Goal: Check status: Check status

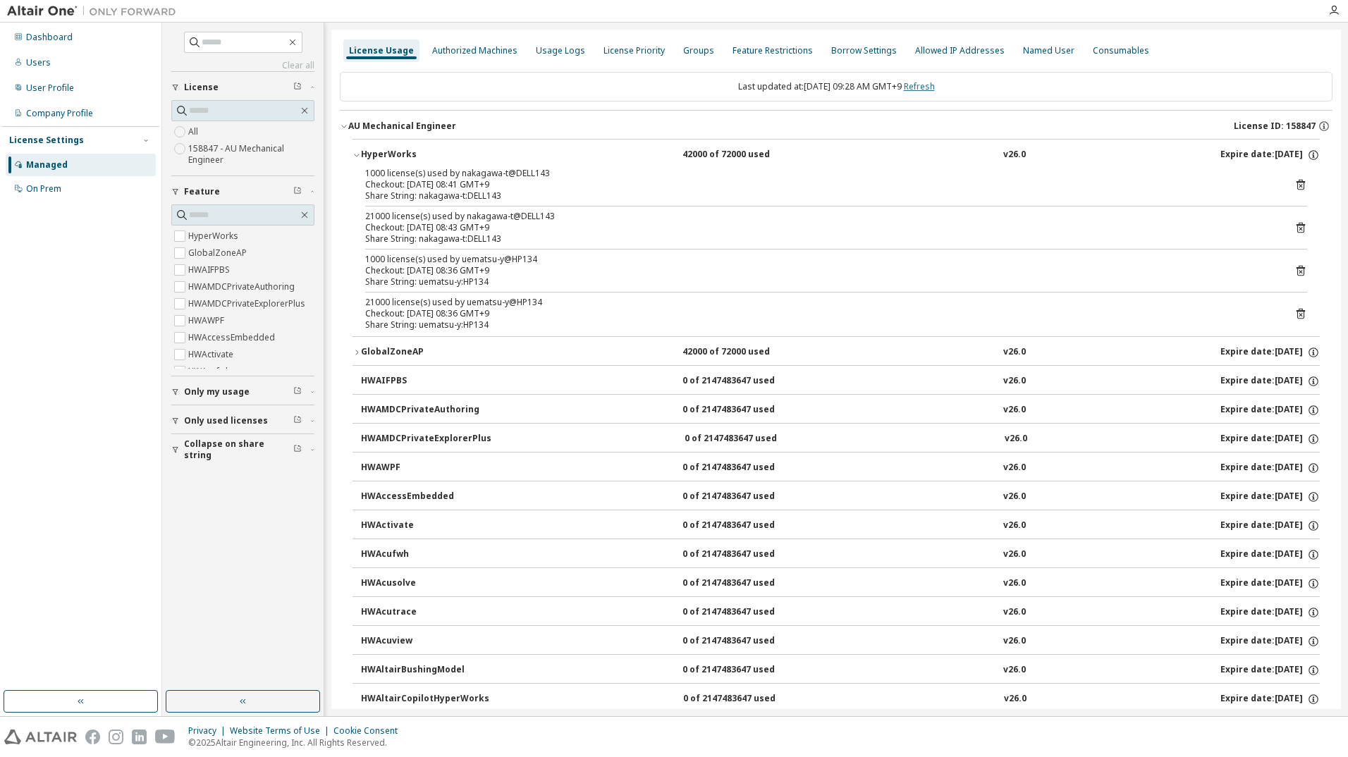
click at [926, 92] on link "Refresh" at bounding box center [919, 86] width 31 height 12
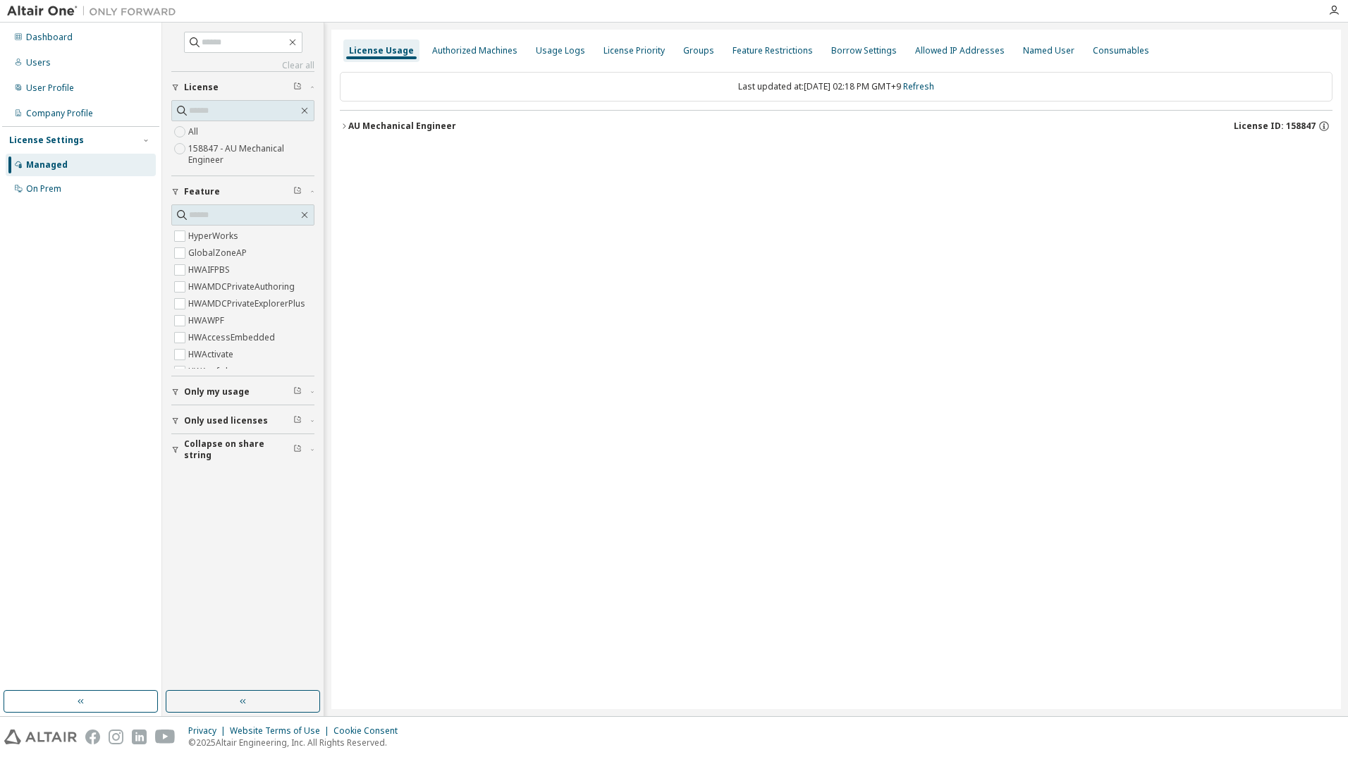
click at [370, 130] on div "AU Mechanical Engineer" at bounding box center [402, 126] width 108 height 11
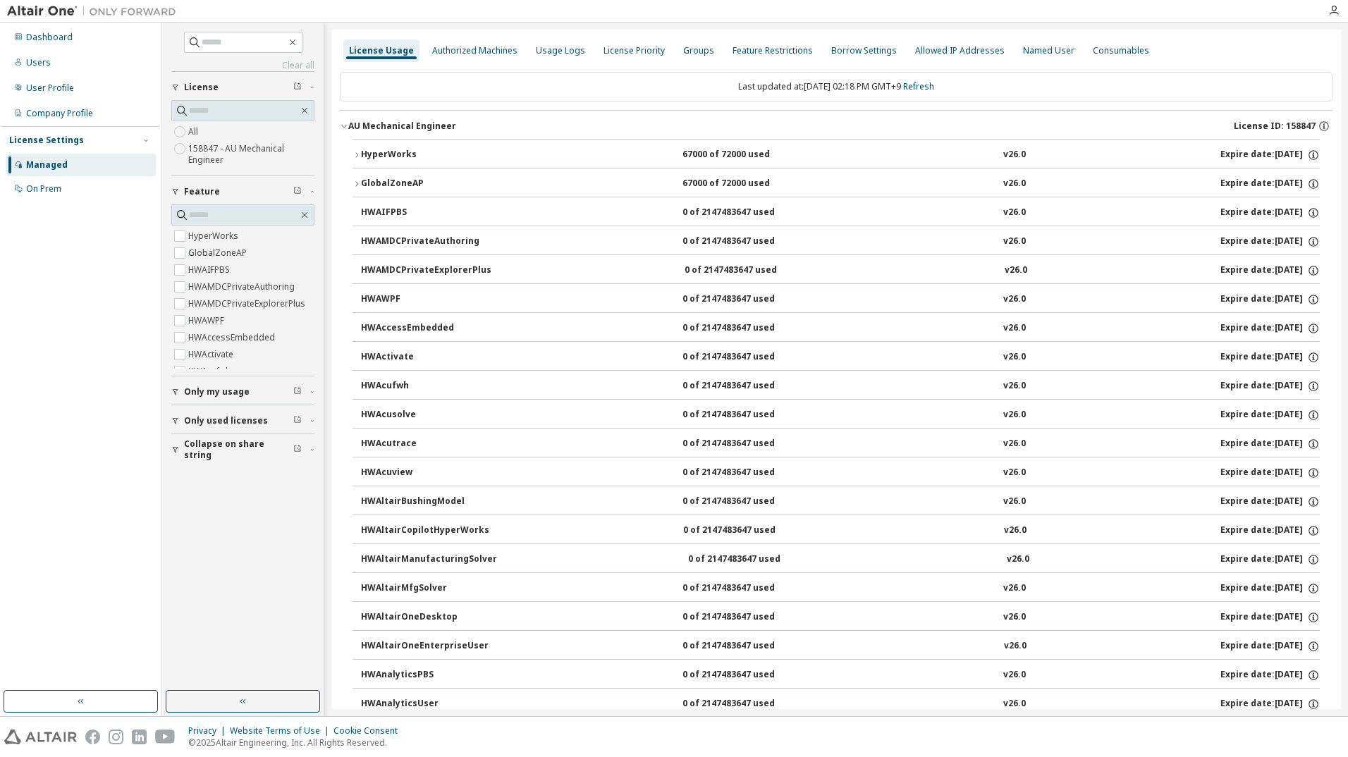
click at [368, 157] on div "HyperWorks" at bounding box center [424, 155] width 127 height 13
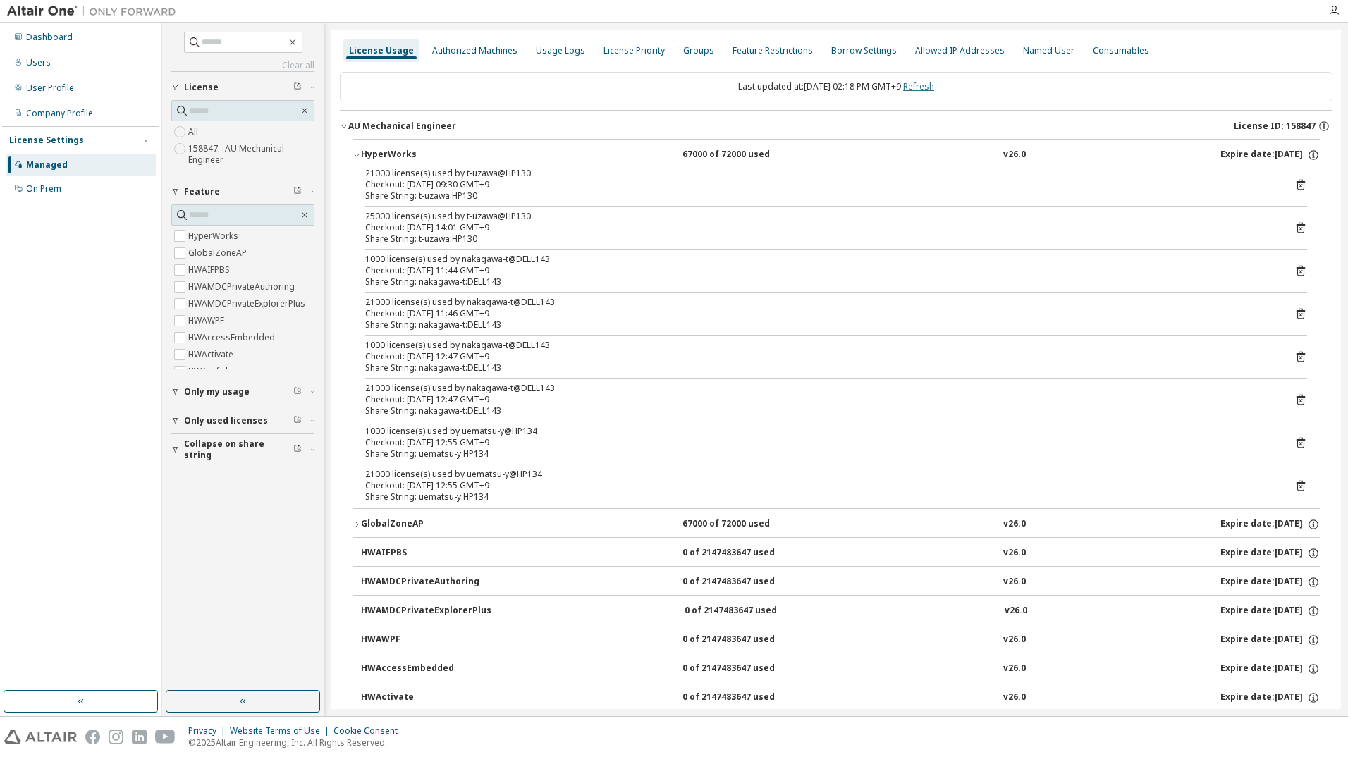
click at [922, 86] on link "Refresh" at bounding box center [918, 86] width 31 height 12
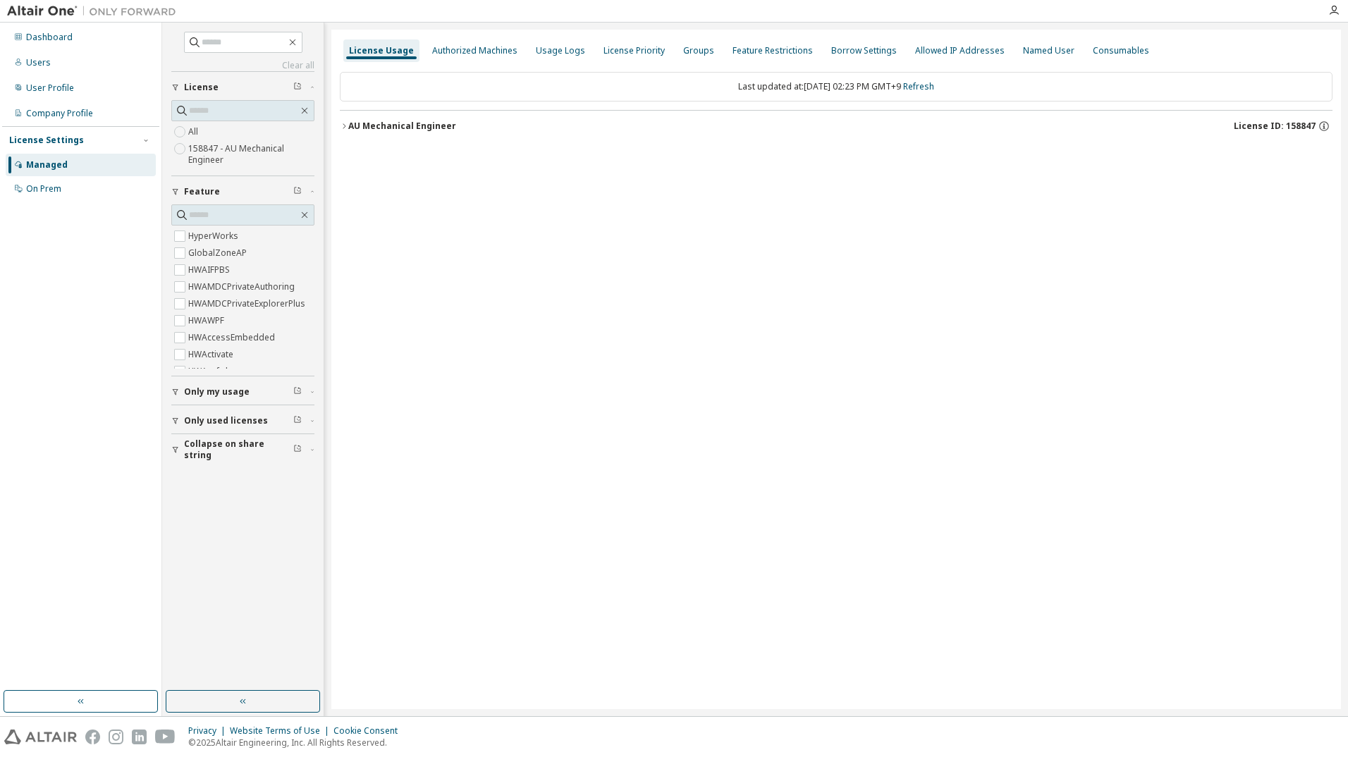
click at [799, 128] on div "AU Mechanical Engineer License ID: 158847" at bounding box center [840, 126] width 984 height 13
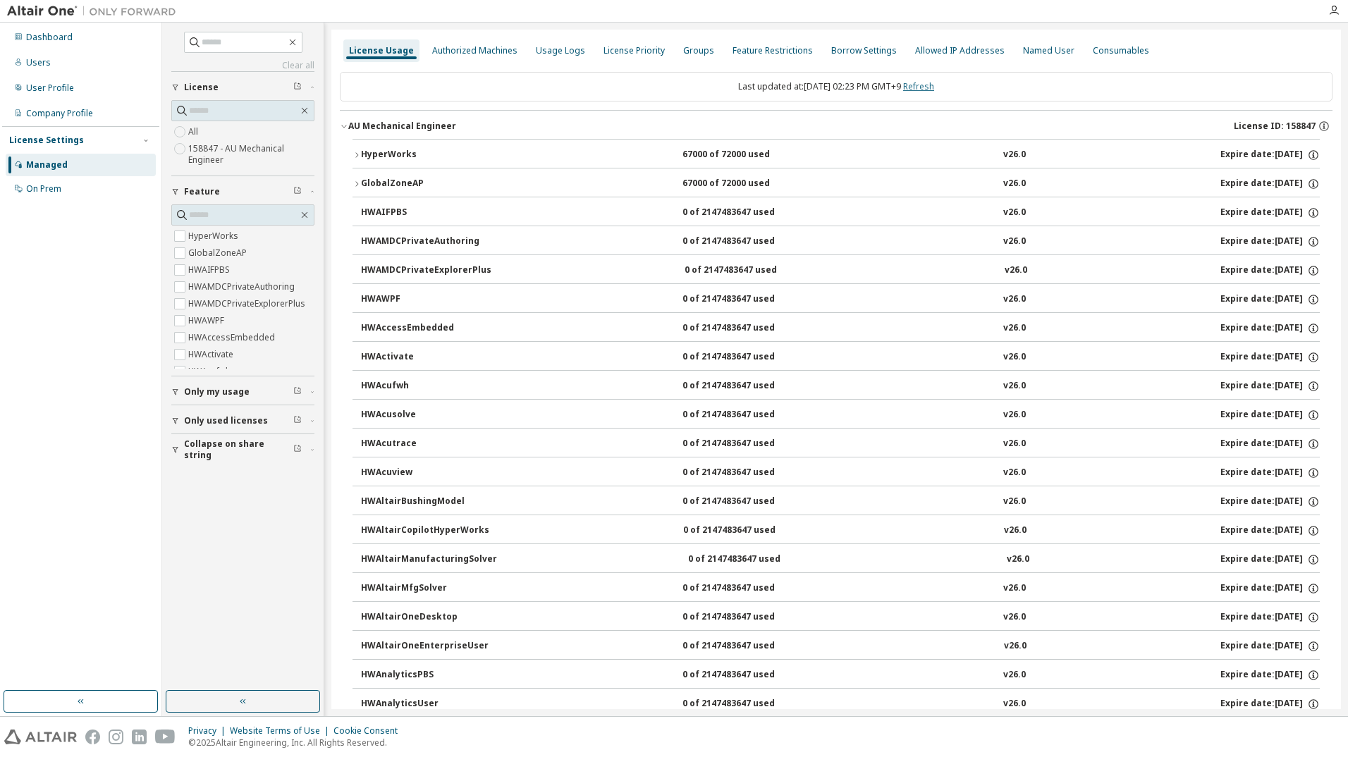
click at [929, 89] on link "Refresh" at bounding box center [918, 86] width 31 height 12
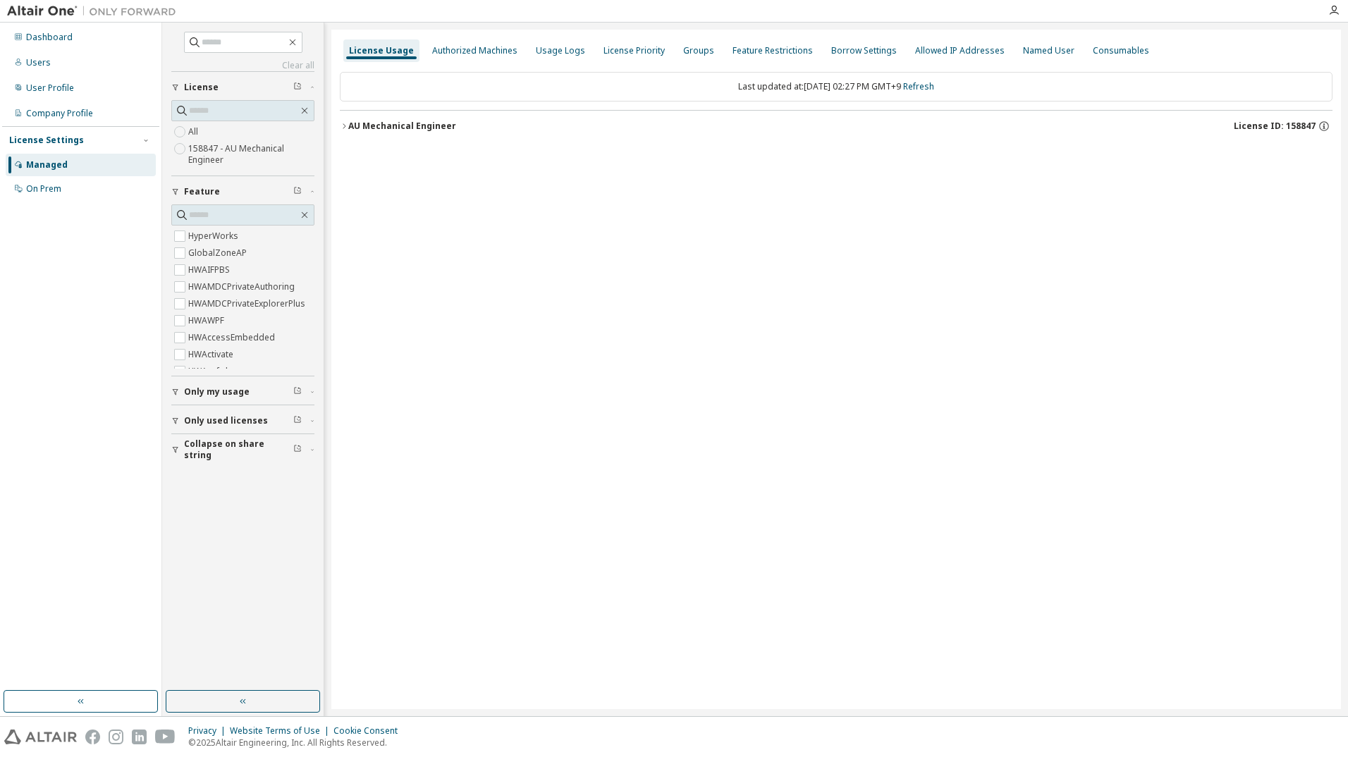
click at [408, 132] on div "AU Mechanical Engineer License ID: 158847" at bounding box center [840, 126] width 984 height 13
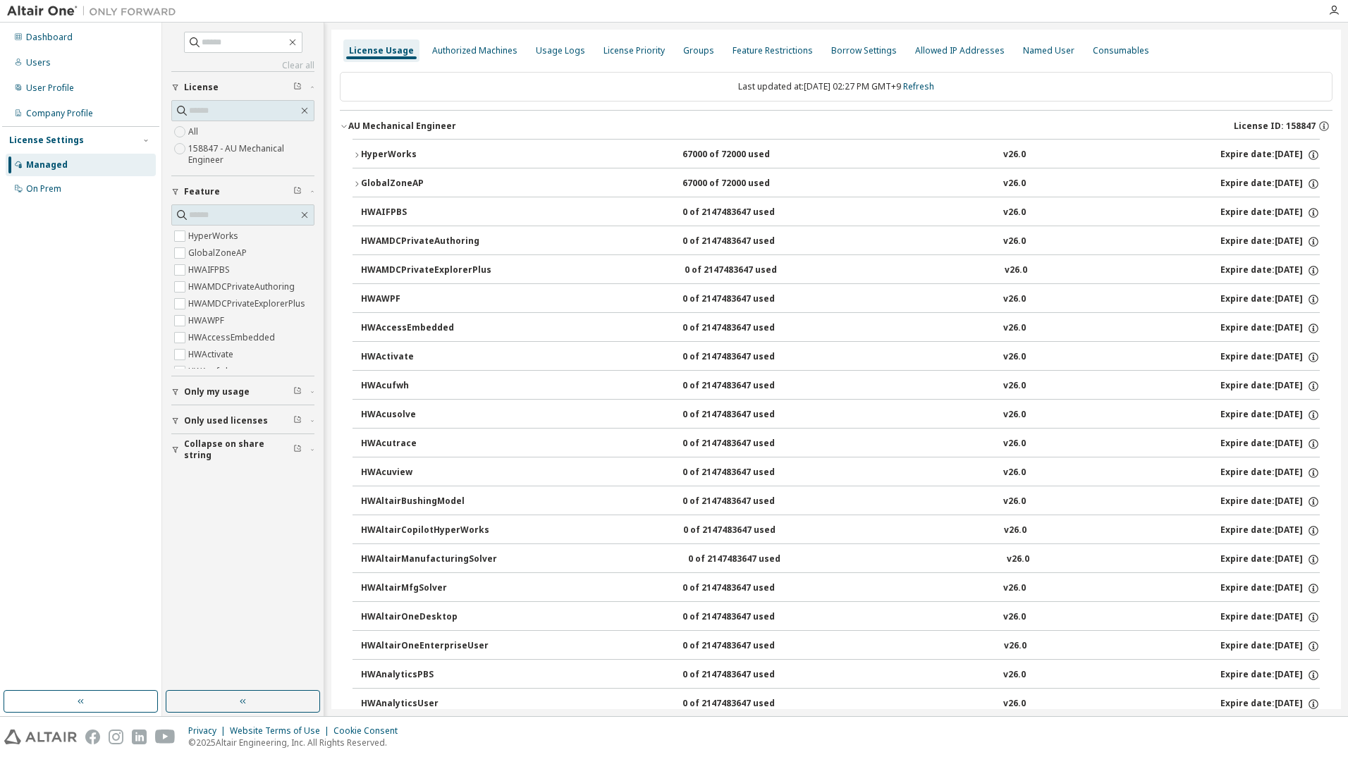
click at [407, 125] on div "AU Mechanical Engineer" at bounding box center [402, 126] width 108 height 11
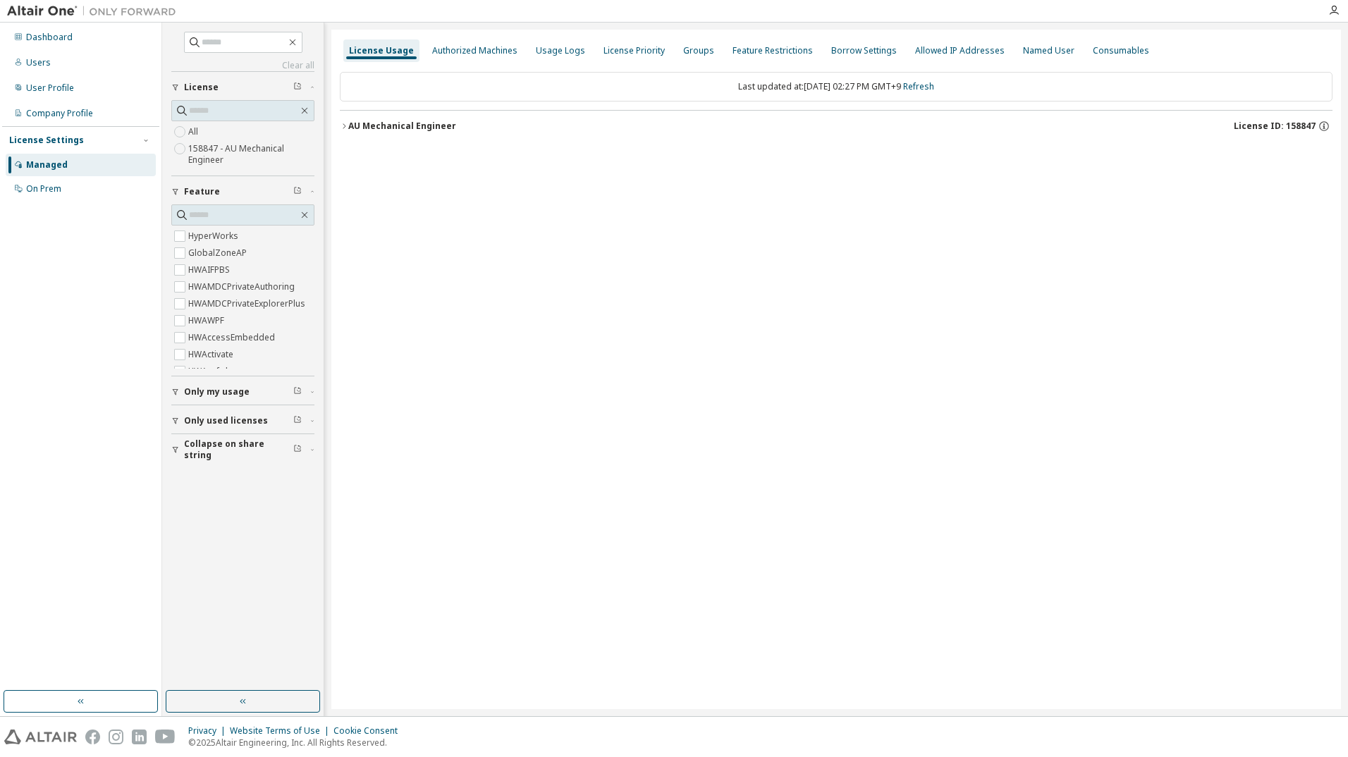
click at [397, 130] on div "AU Mechanical Engineer" at bounding box center [402, 126] width 108 height 11
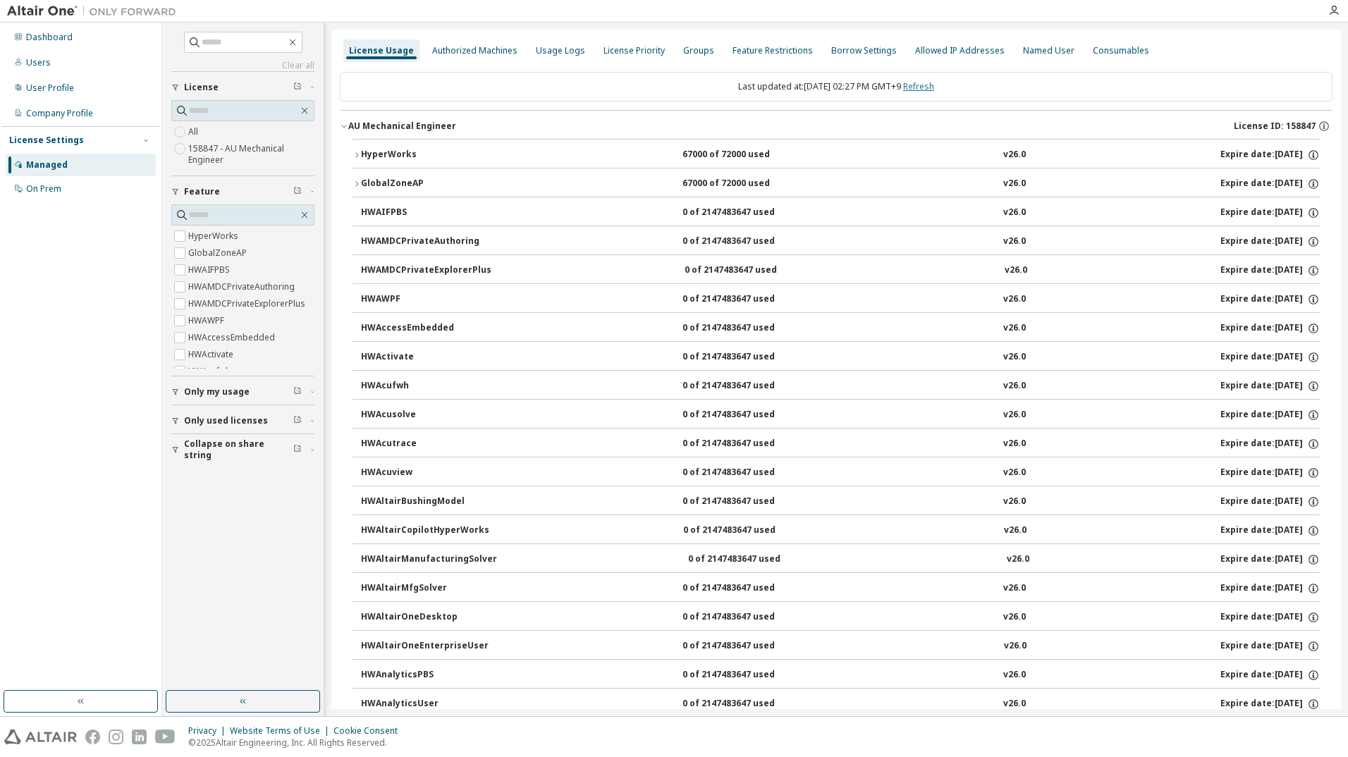
click at [920, 82] on link "Refresh" at bounding box center [918, 86] width 31 height 12
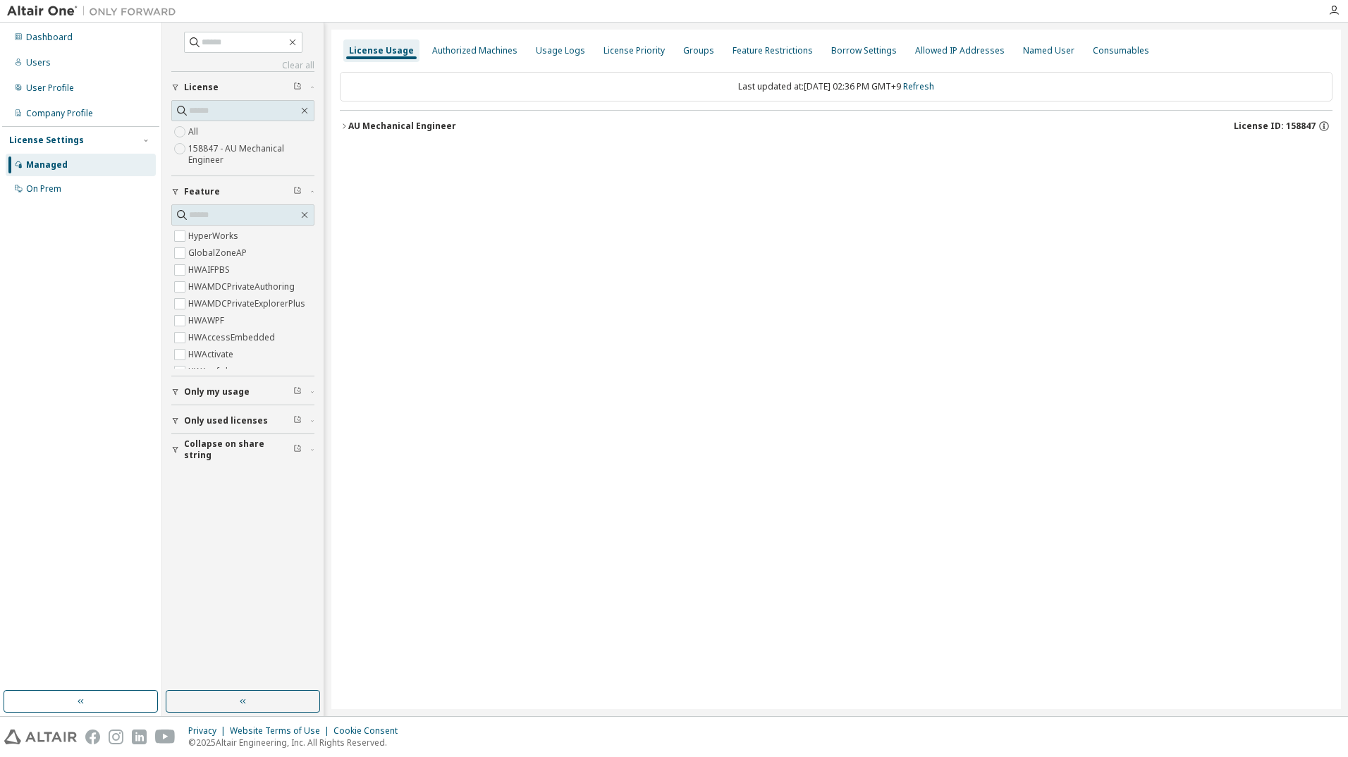
click at [443, 123] on div "AU Mechanical Engineer" at bounding box center [402, 126] width 108 height 11
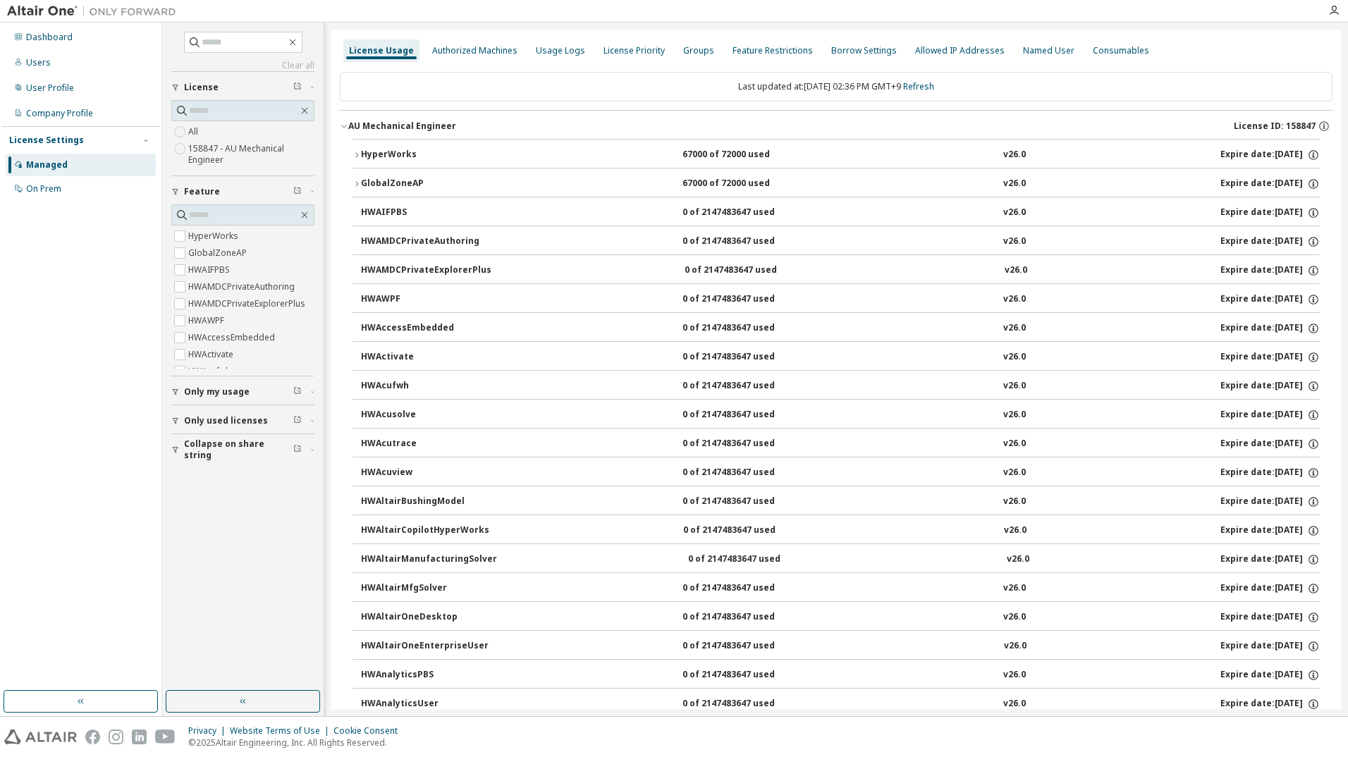
click at [567, 147] on button "HyperWorks 67000 of 72000 used v26.0 Expire date: [DATE]" at bounding box center [835, 155] width 967 height 31
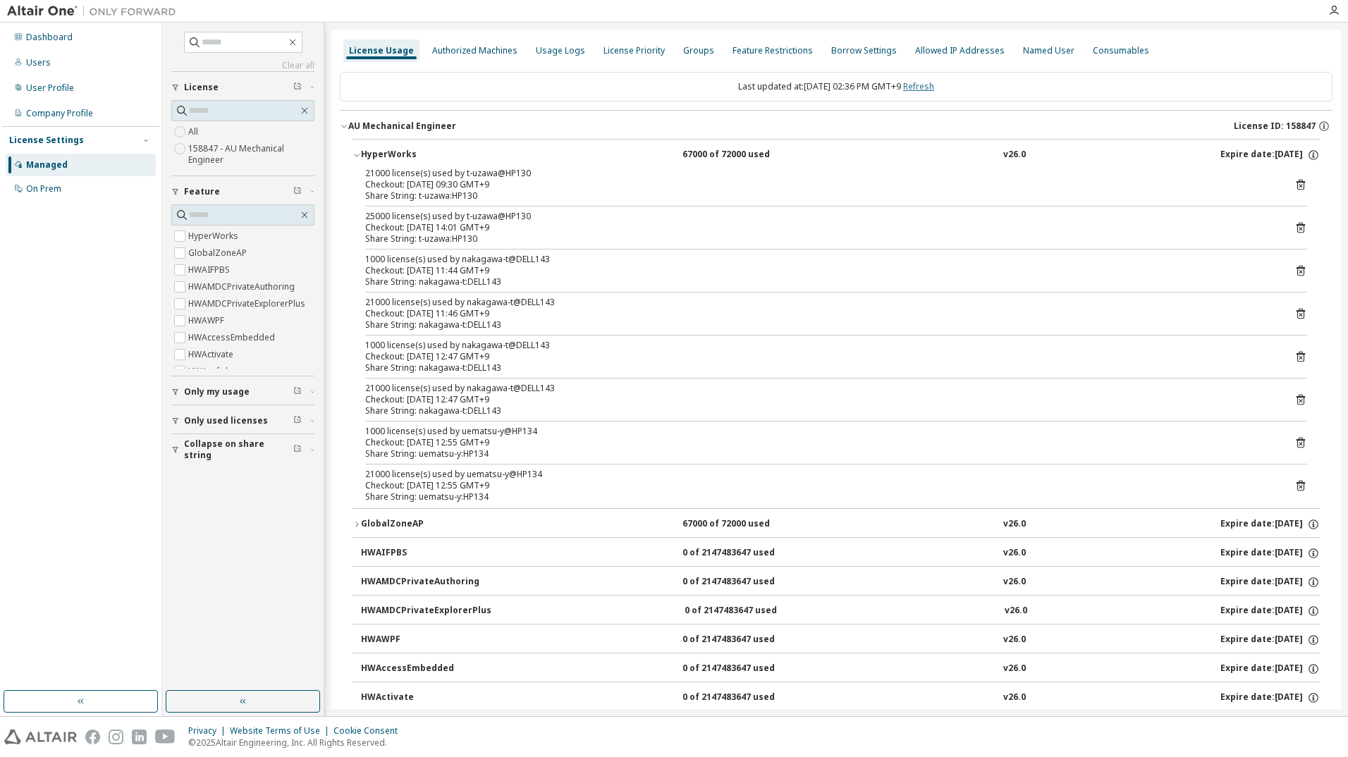
click at [934, 90] on link "Refresh" at bounding box center [918, 86] width 31 height 12
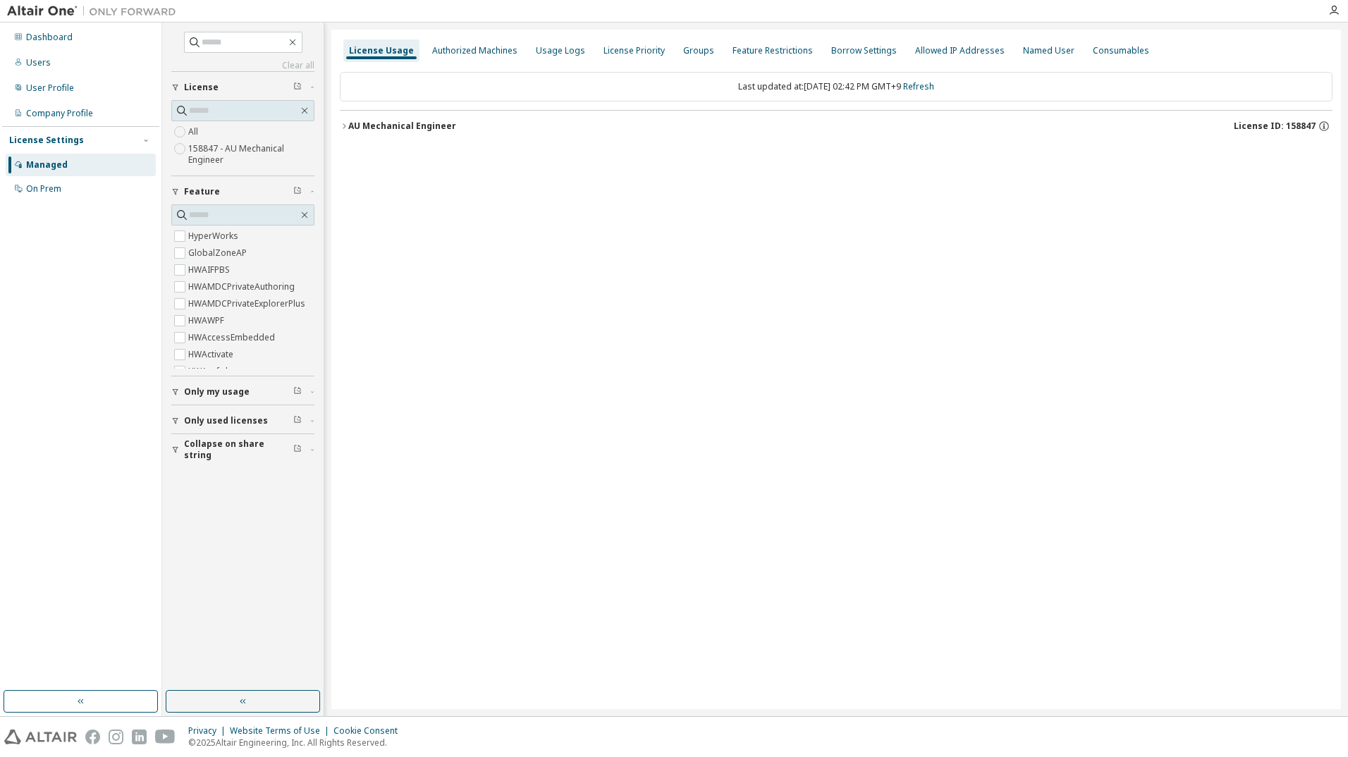
click at [420, 127] on div "AU Mechanical Engineer" at bounding box center [402, 126] width 108 height 11
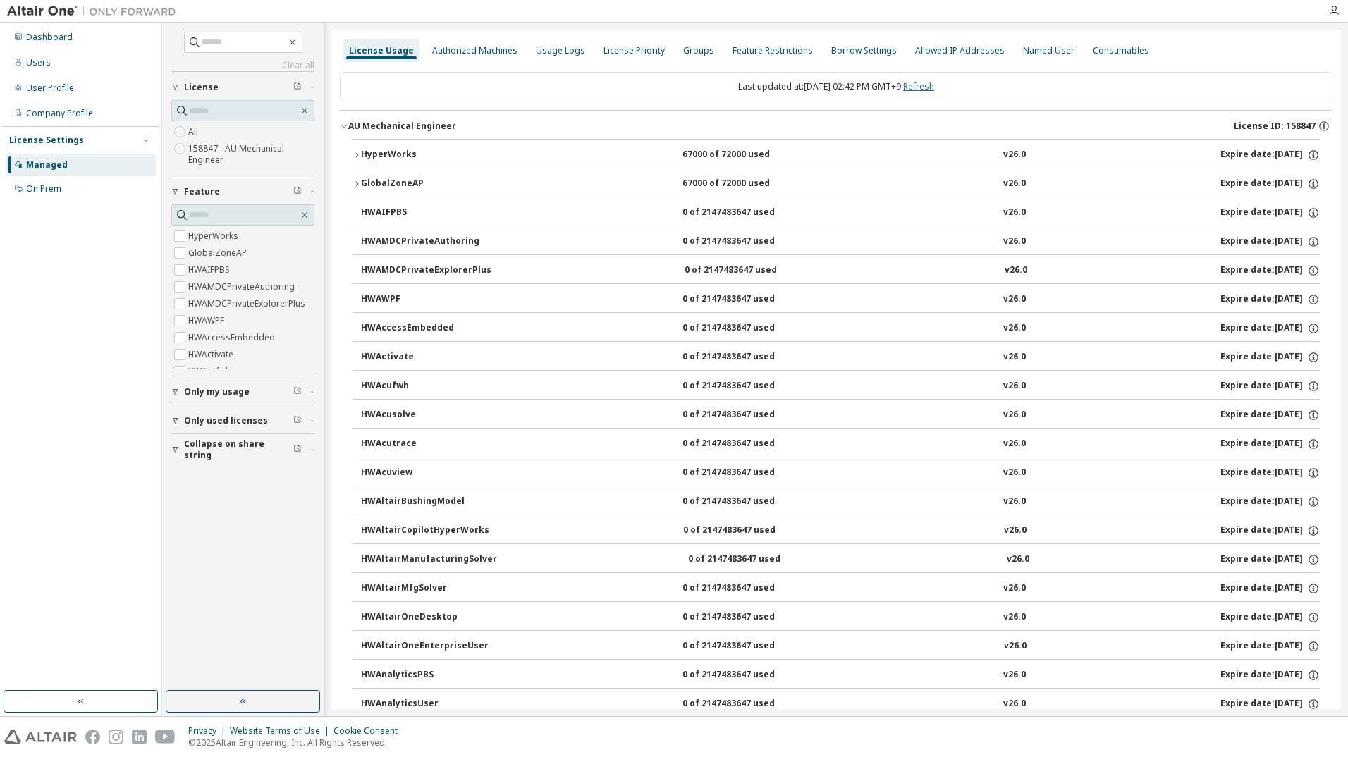
click at [927, 90] on link "Refresh" at bounding box center [918, 86] width 31 height 12
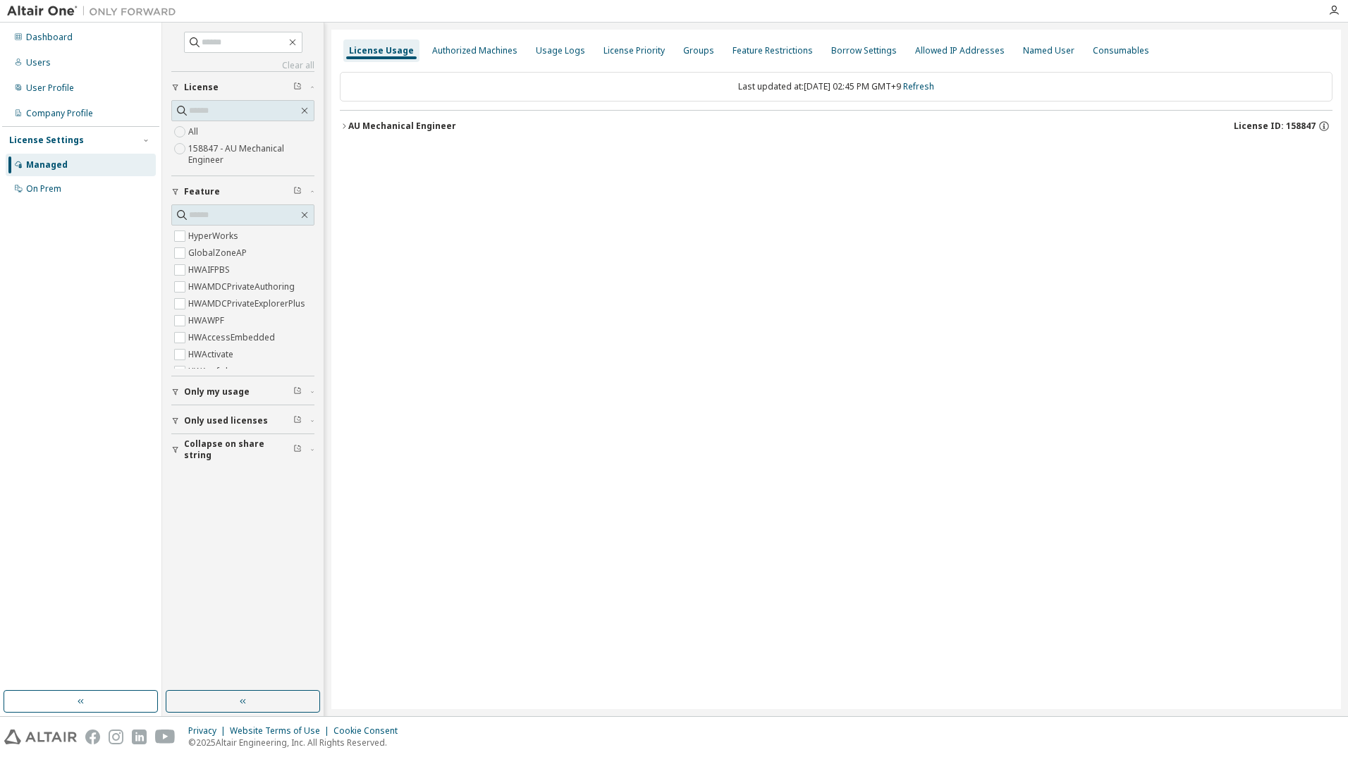
click at [403, 126] on div "AU Mechanical Engineer" at bounding box center [402, 126] width 108 height 11
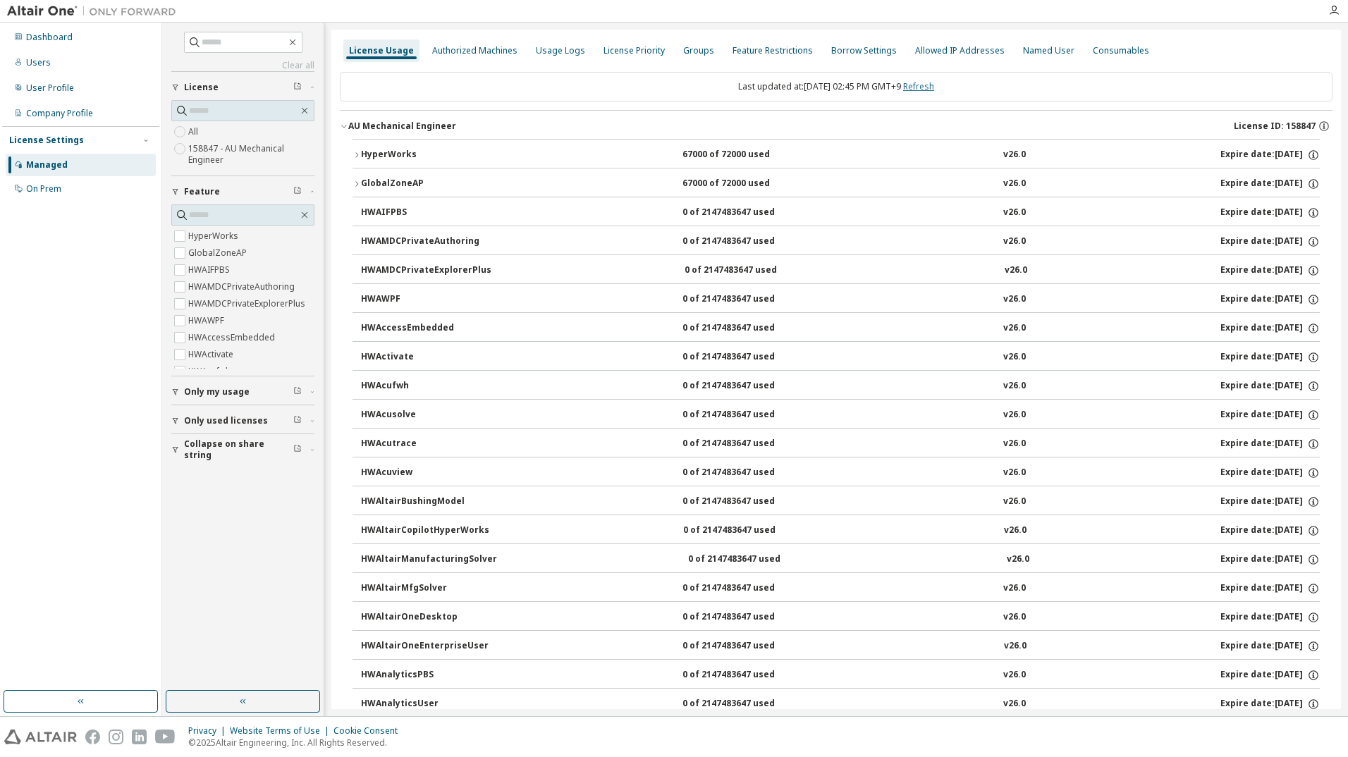
click at [930, 85] on link "Refresh" at bounding box center [918, 86] width 31 height 12
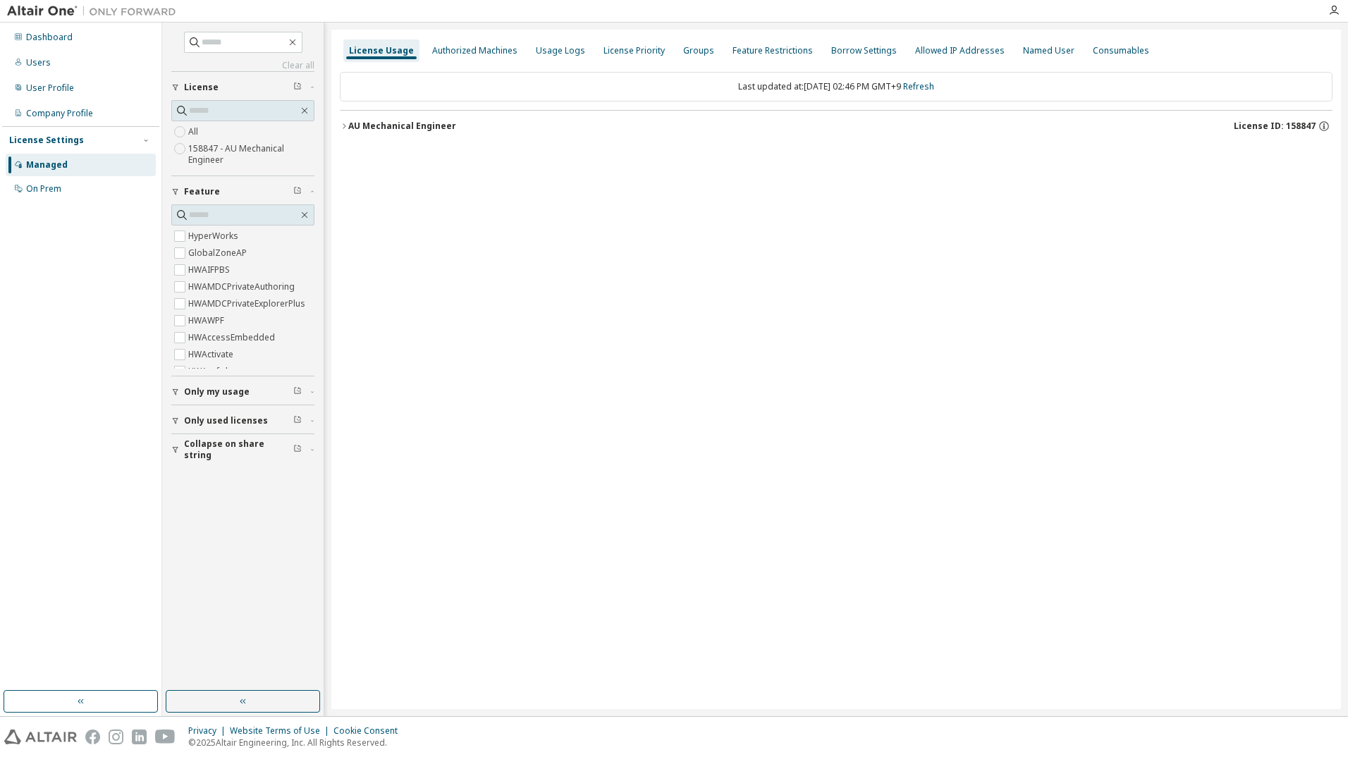
click at [409, 121] on div "AU Mechanical Engineer" at bounding box center [402, 126] width 108 height 11
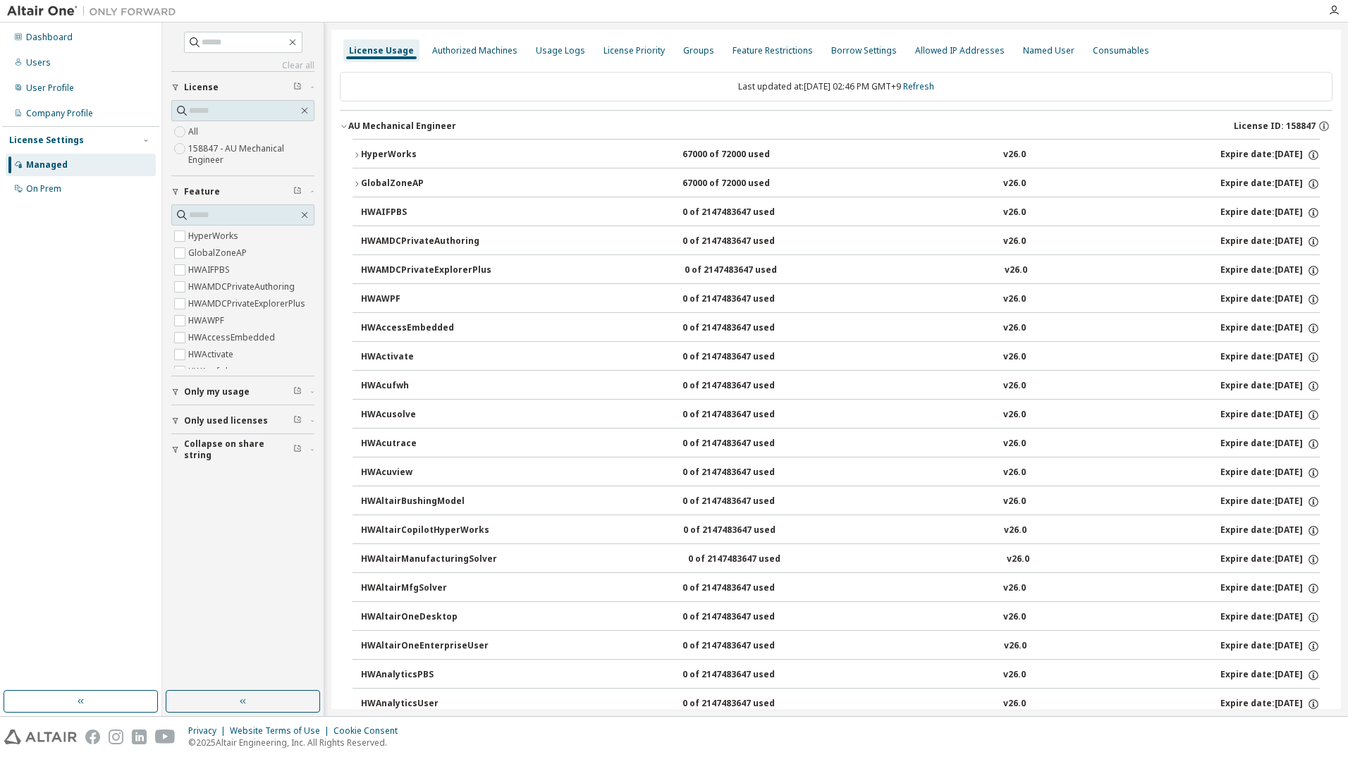
click at [366, 151] on div "HyperWorks" at bounding box center [424, 155] width 127 height 13
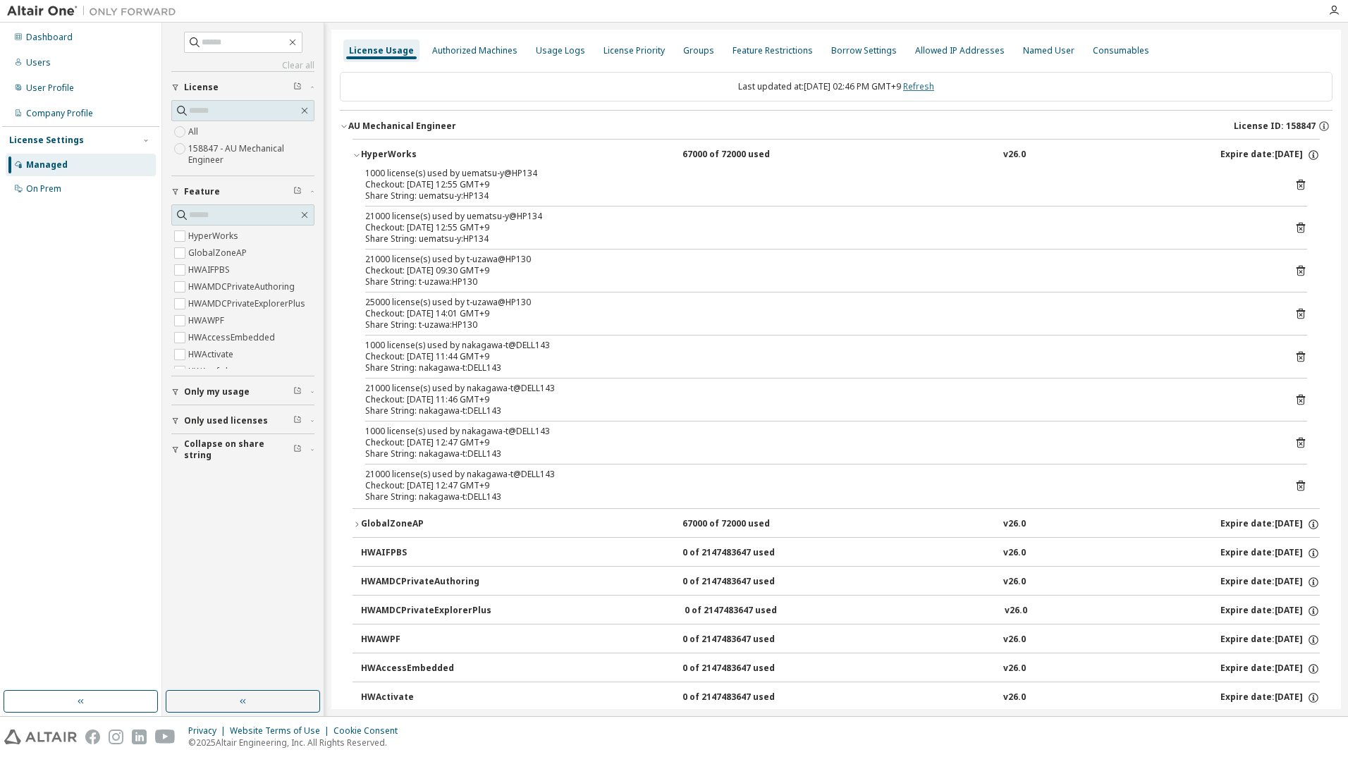
click at [923, 91] on link "Refresh" at bounding box center [918, 86] width 31 height 12
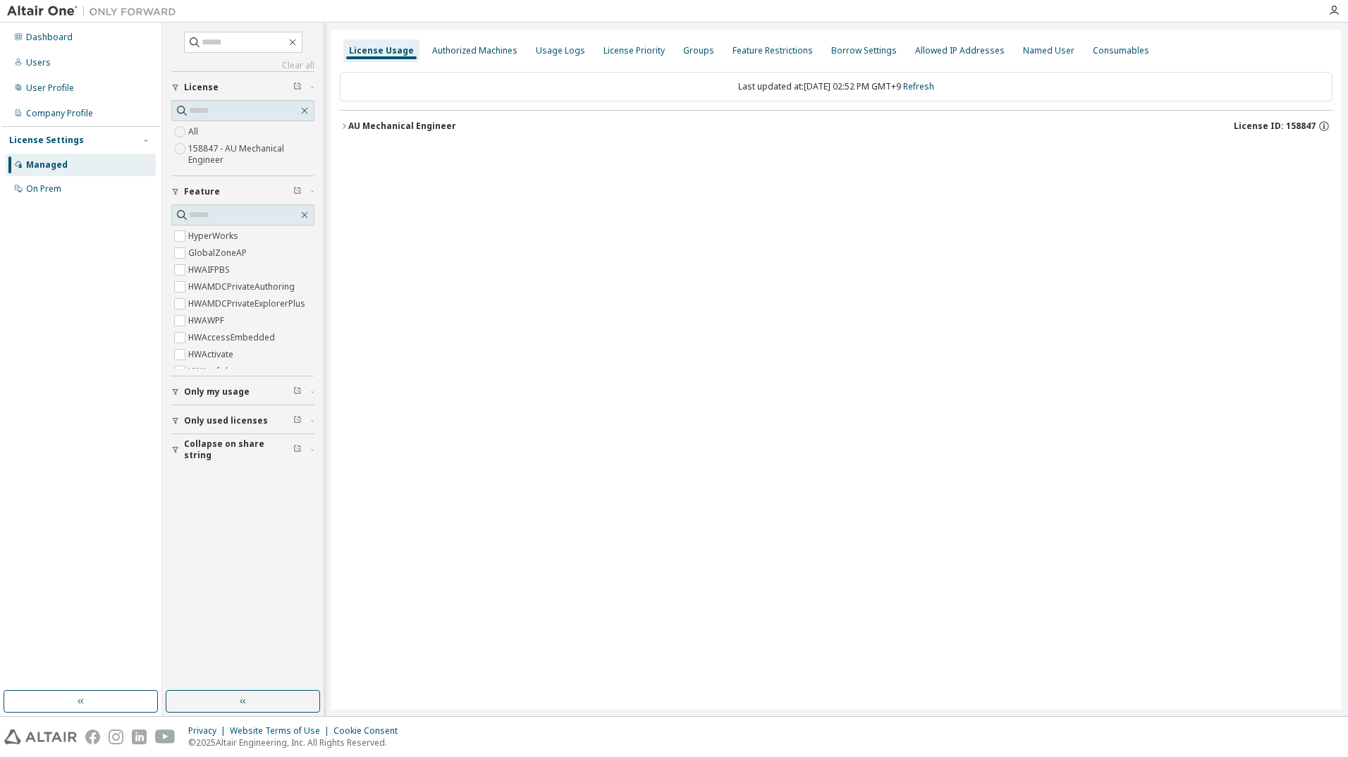
click at [395, 124] on div "AU Mechanical Engineer" at bounding box center [402, 126] width 108 height 11
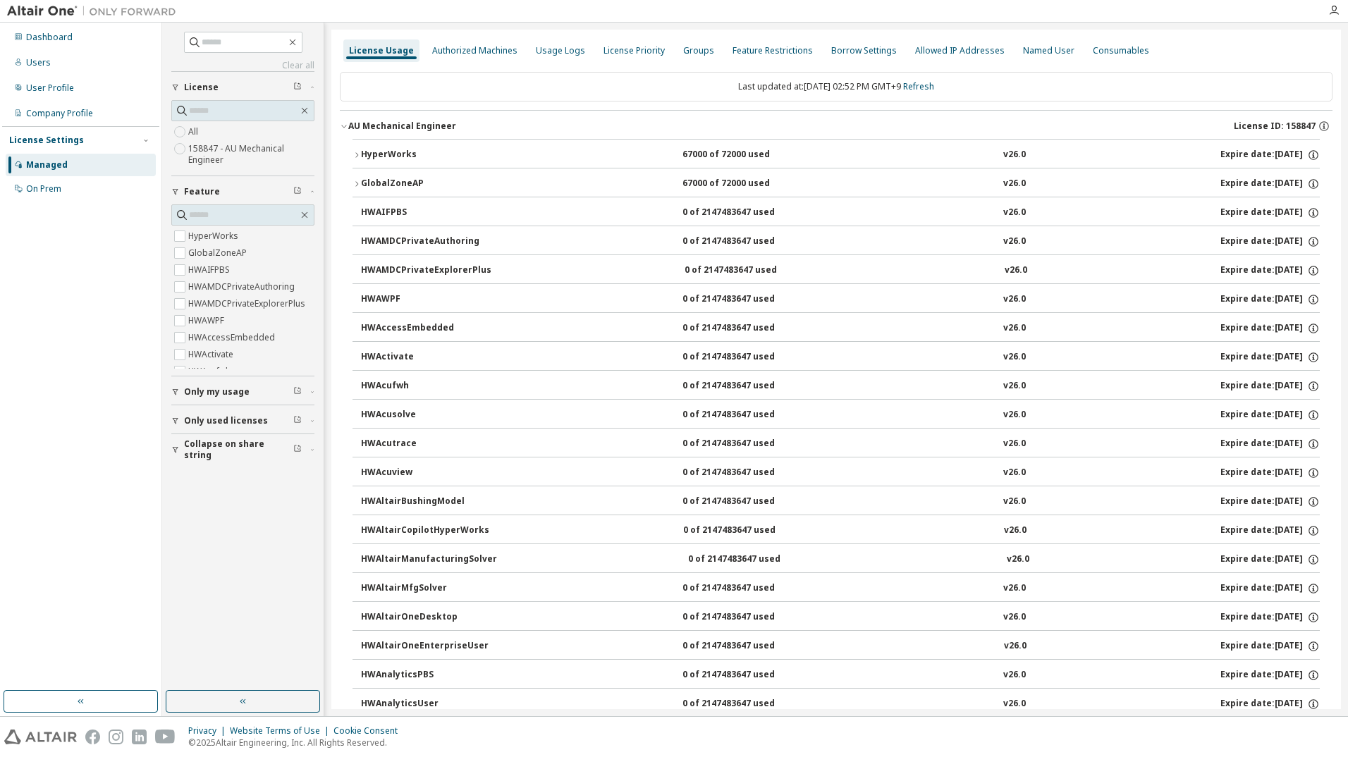
click at [352, 152] on icon "button" at bounding box center [356, 155] width 8 height 8
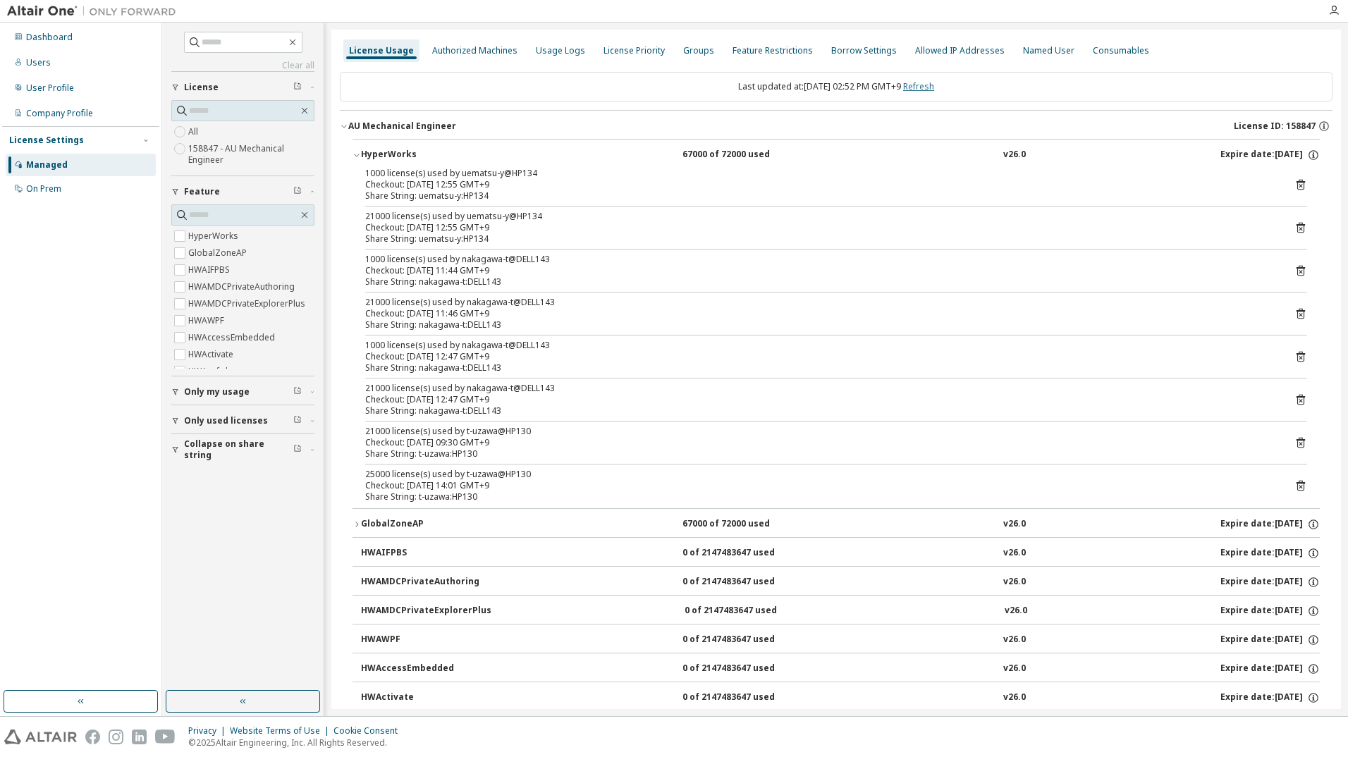
click at [928, 80] on link "Refresh" at bounding box center [918, 86] width 31 height 12
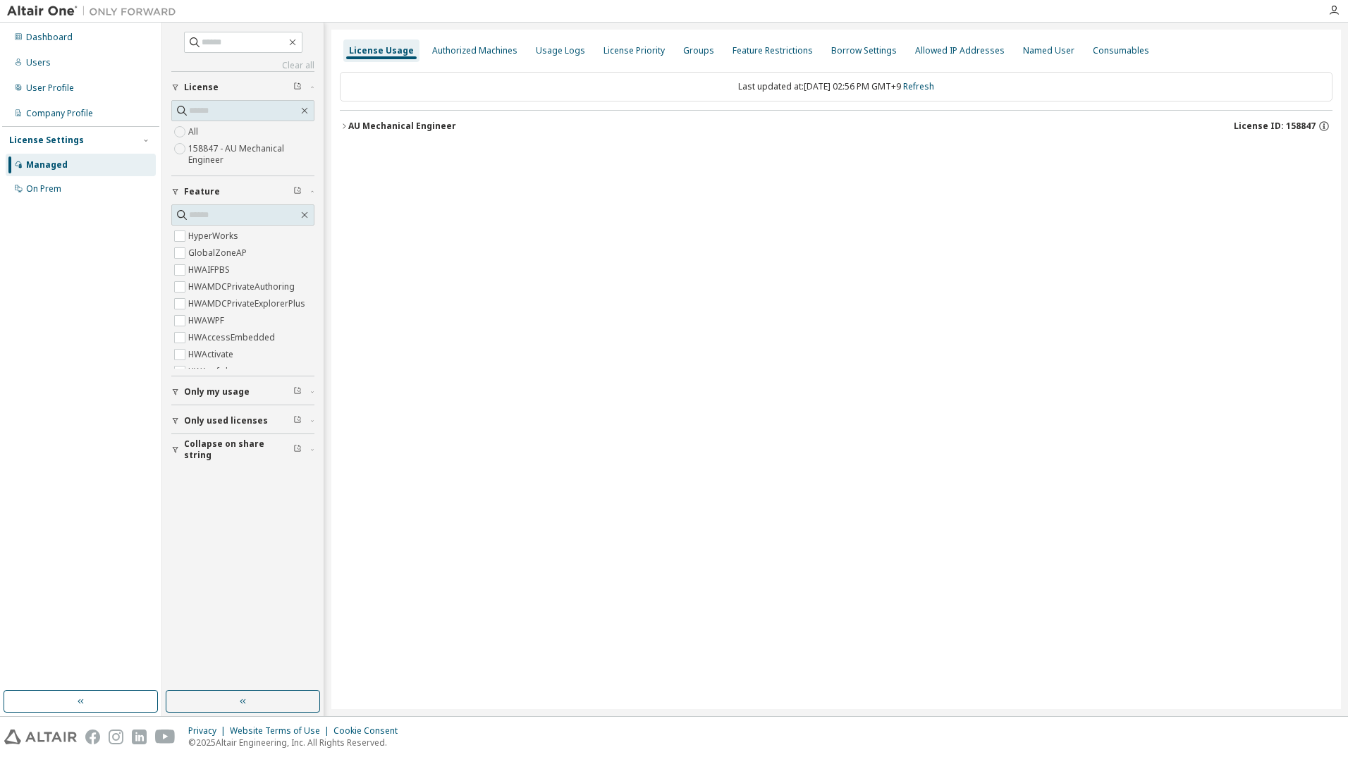
click at [402, 126] on div "AU Mechanical Engineer" at bounding box center [402, 126] width 108 height 11
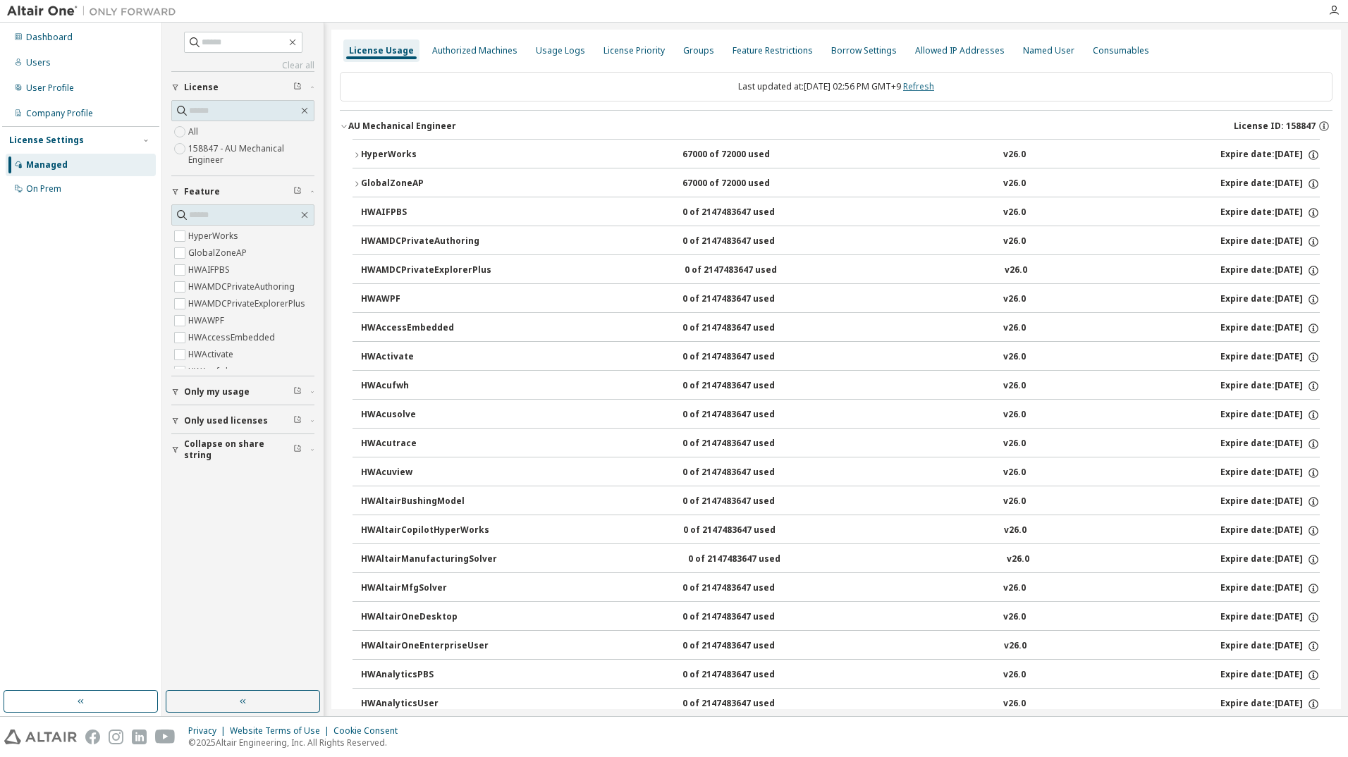
click at [927, 82] on link "Refresh" at bounding box center [918, 86] width 31 height 12
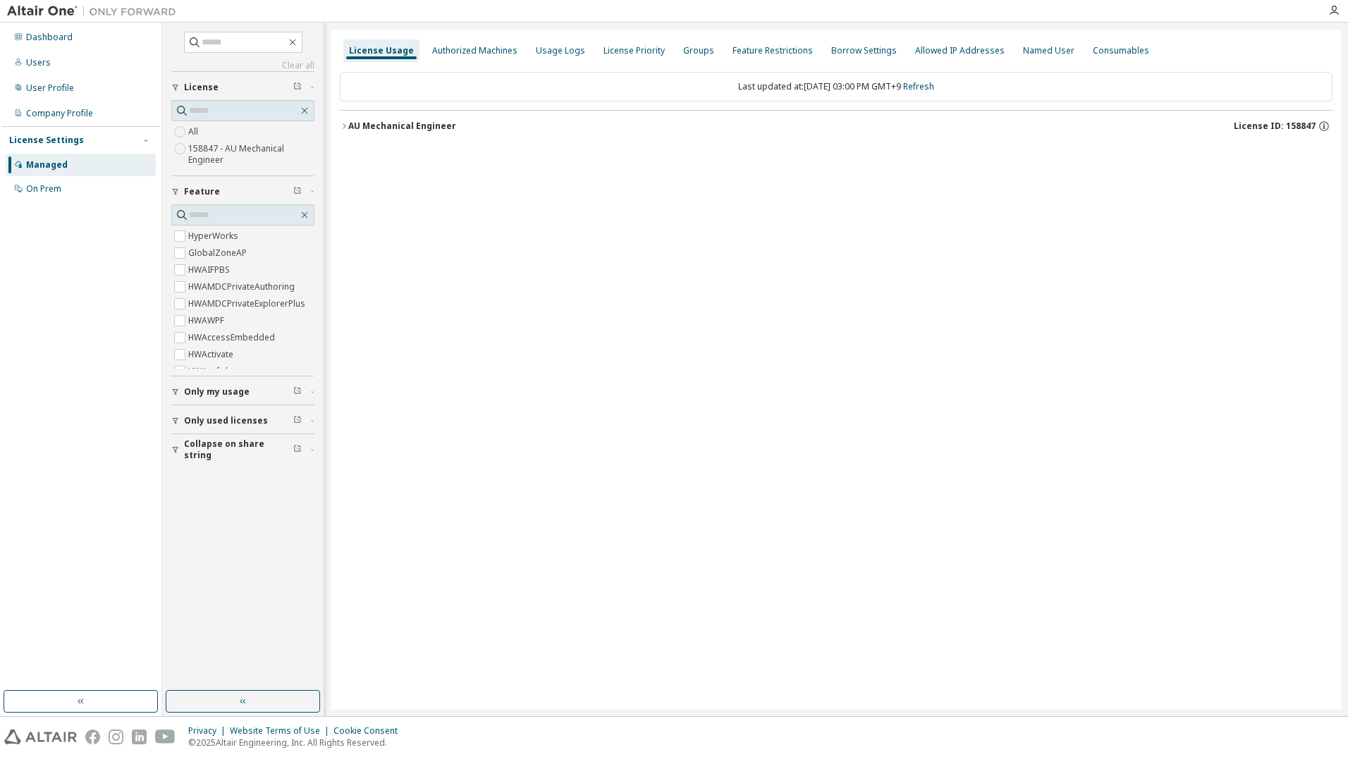
click at [464, 132] on div "AU Mechanical Engineer License ID: 158847" at bounding box center [840, 126] width 984 height 13
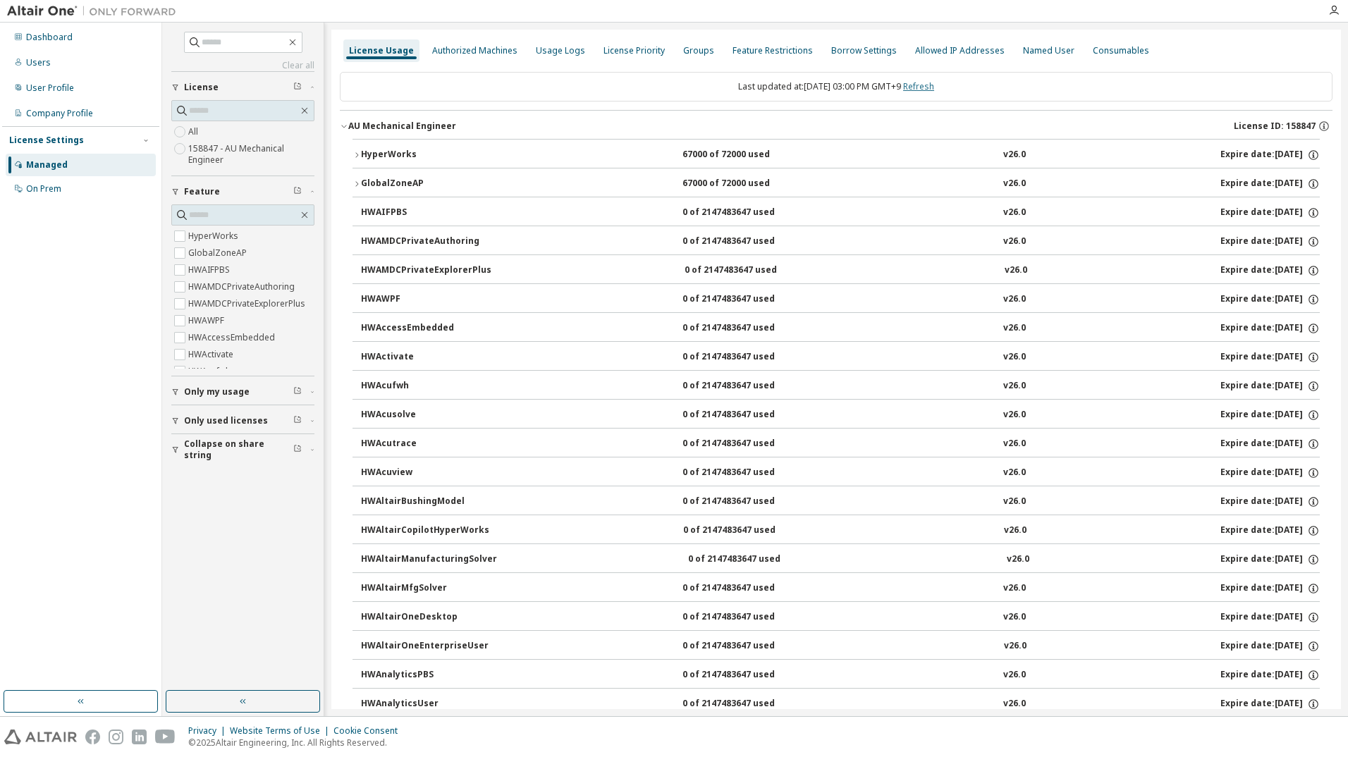
click at [930, 86] on link "Refresh" at bounding box center [918, 86] width 31 height 12
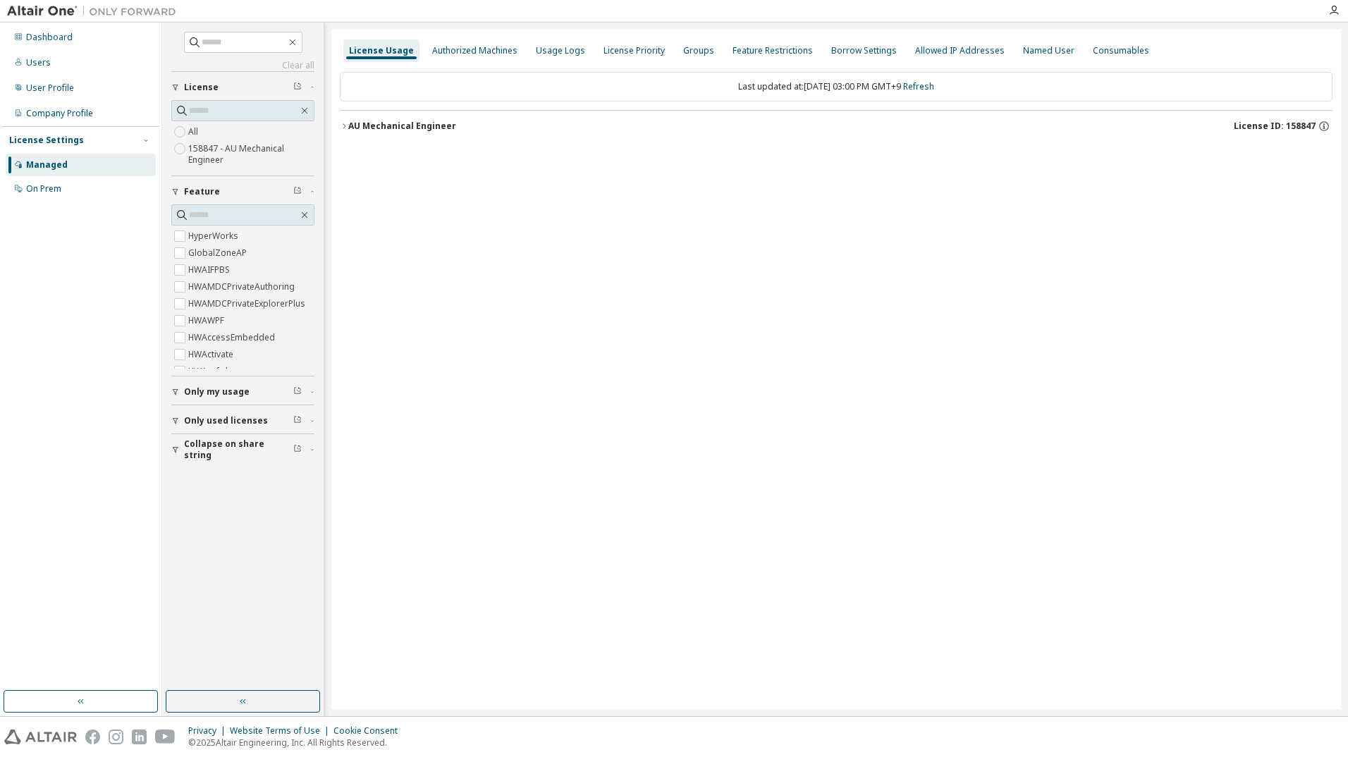
click at [395, 128] on div "AU Mechanical Engineer" at bounding box center [402, 126] width 108 height 11
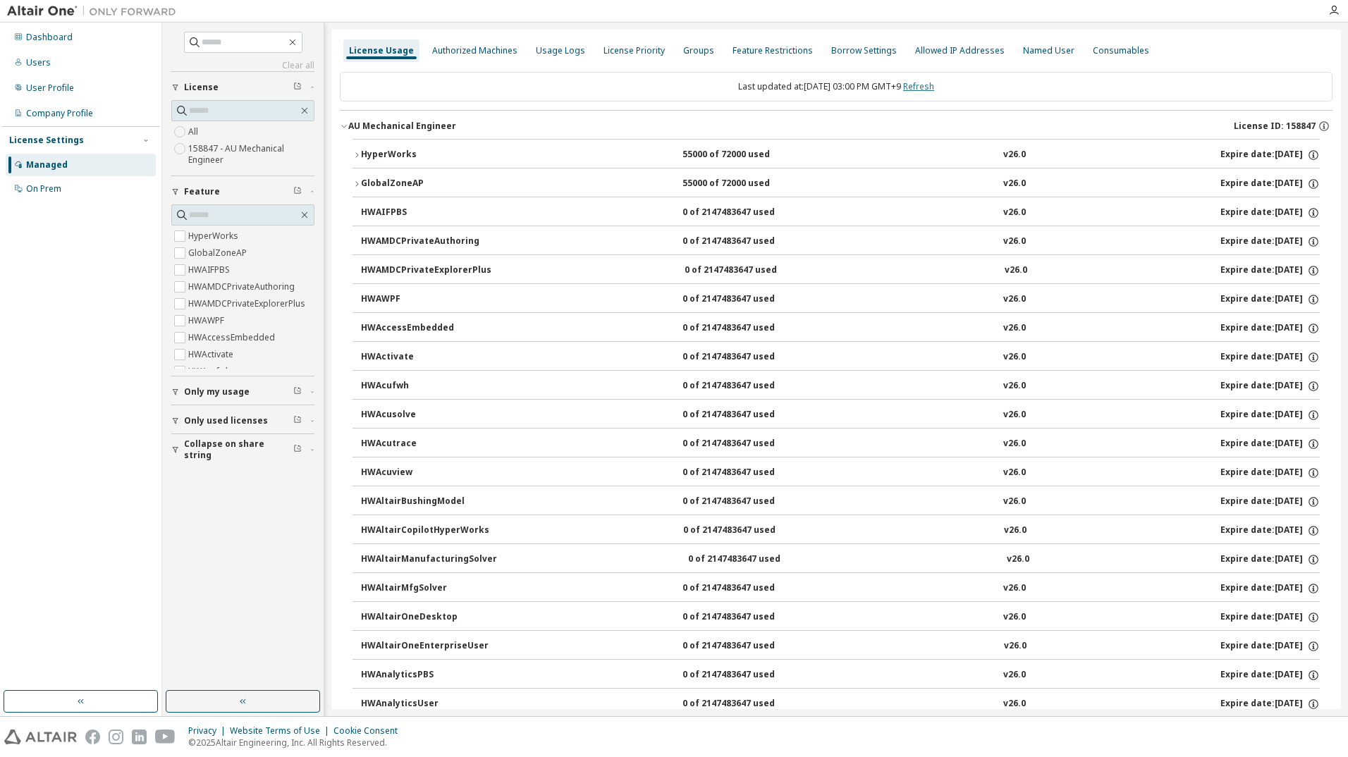
click at [930, 86] on link "Refresh" at bounding box center [918, 86] width 31 height 12
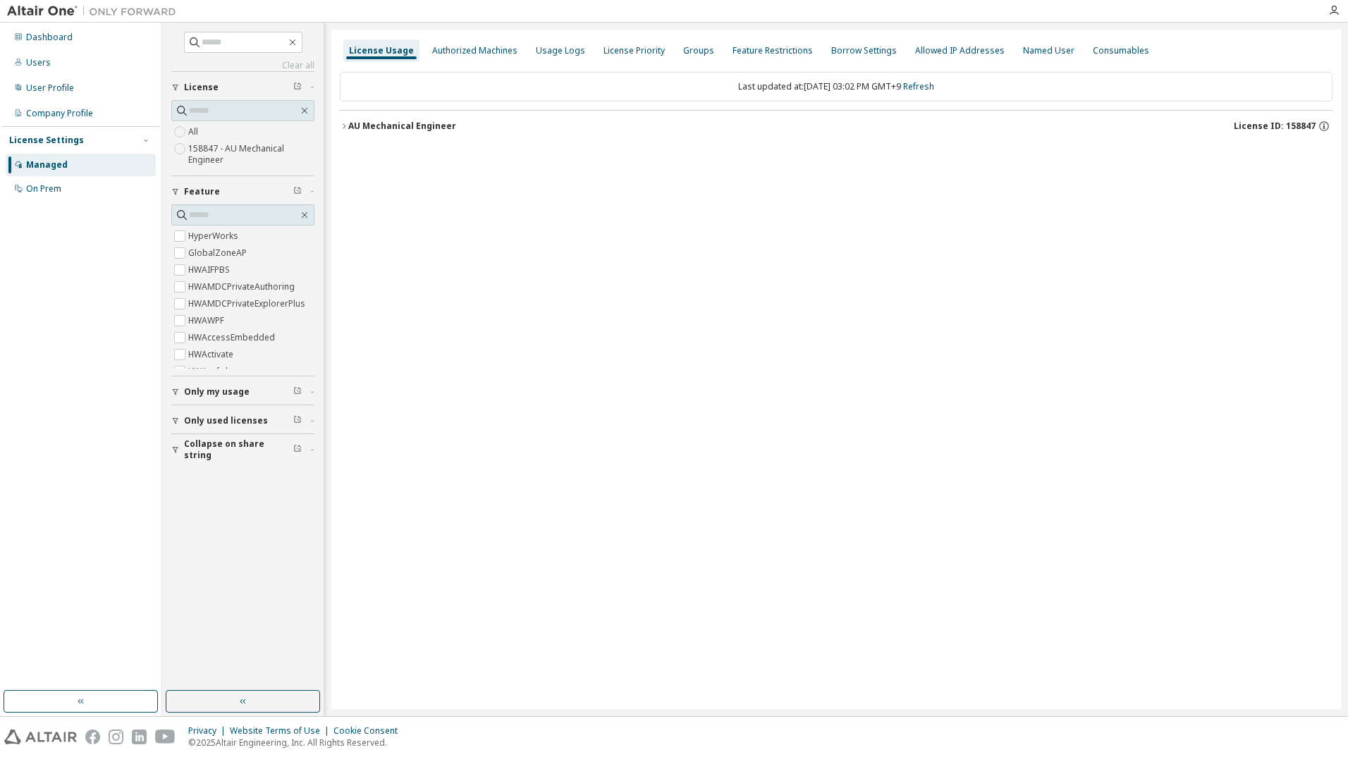
click at [390, 136] on button "AU Mechanical Engineer License ID: 158847" at bounding box center [836, 126] width 992 height 31
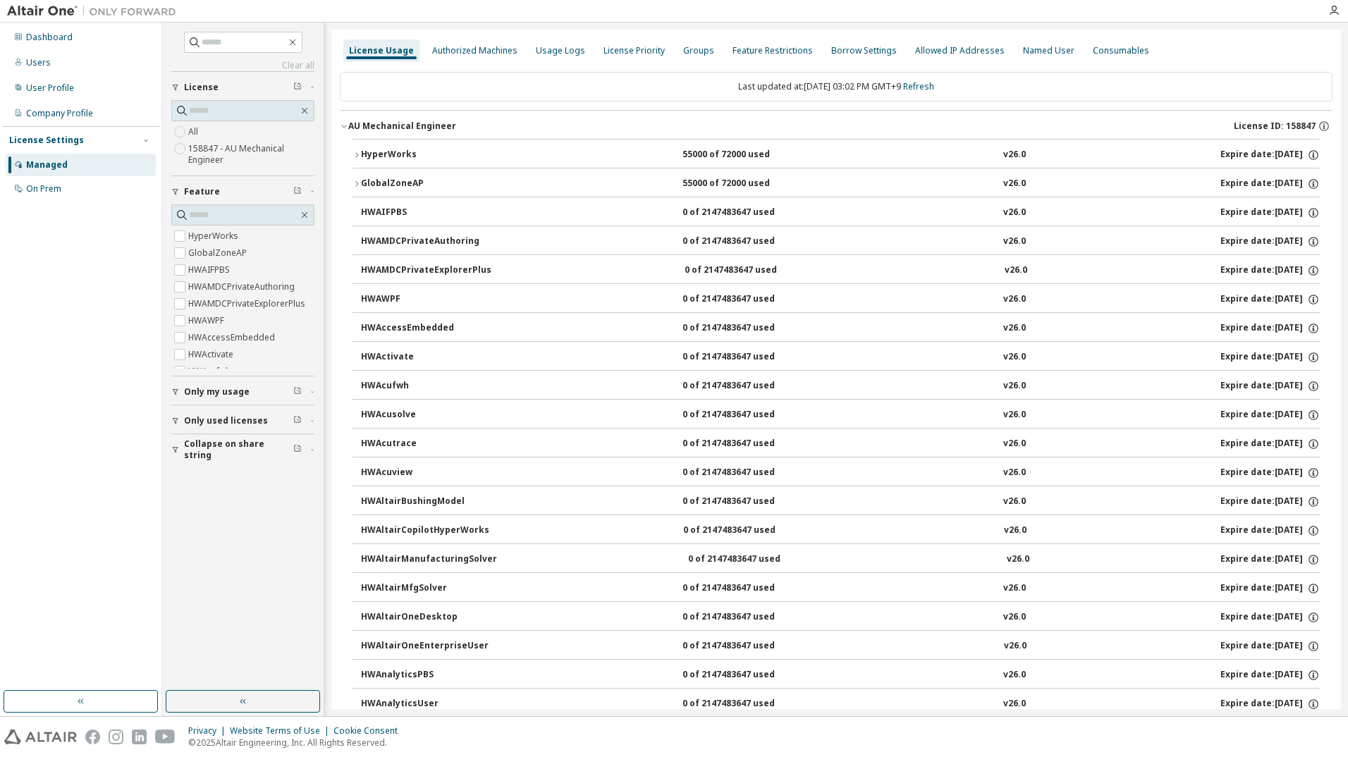
click at [391, 147] on button "HyperWorks 55000 of 72000 used v26.0 Expire date: [DATE]" at bounding box center [835, 155] width 967 height 31
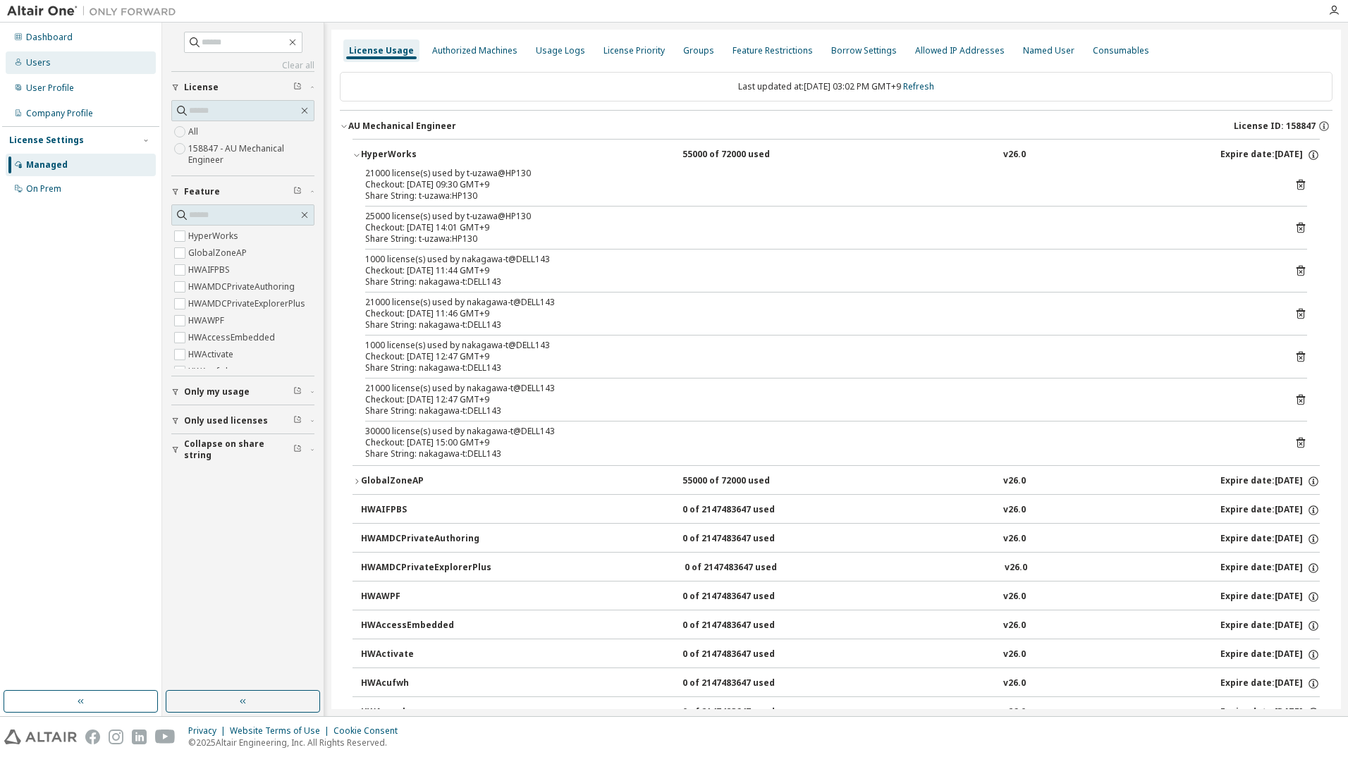
click at [37, 54] on div "Users" at bounding box center [81, 62] width 150 height 23
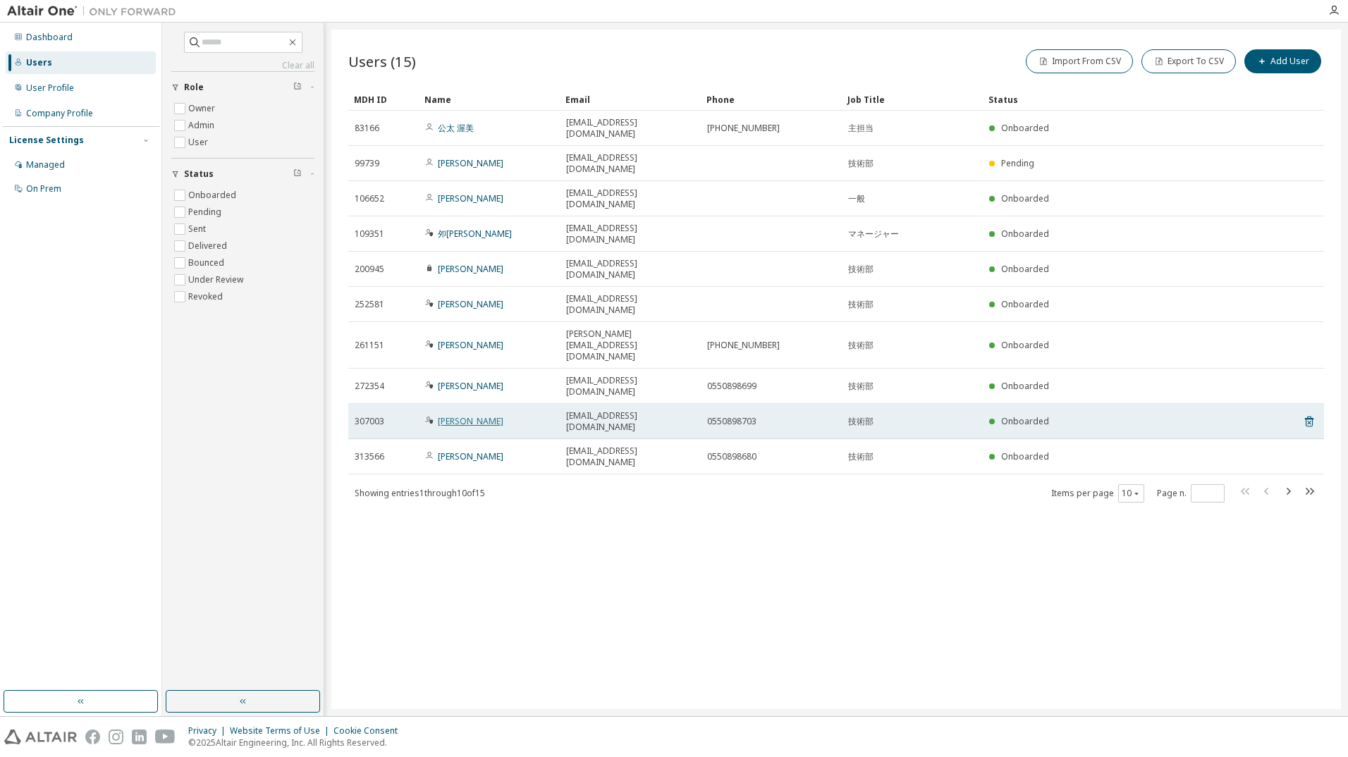
click at [454, 415] on link "[PERSON_NAME]" at bounding box center [471, 421] width 66 height 12
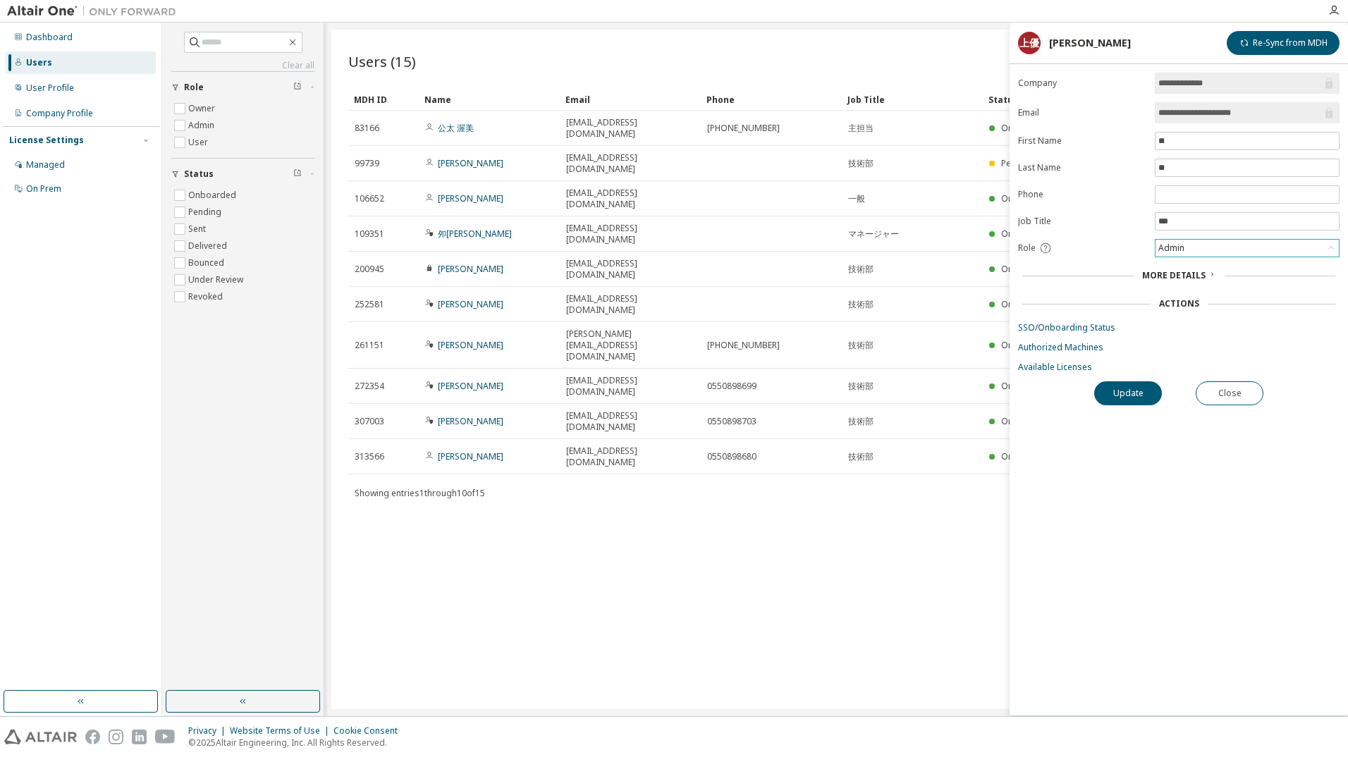
click at [1207, 242] on div "Admin" at bounding box center [1246, 248] width 183 height 17
click at [1110, 328] on link "SSO/Onboarding Status" at bounding box center [1178, 327] width 321 height 11
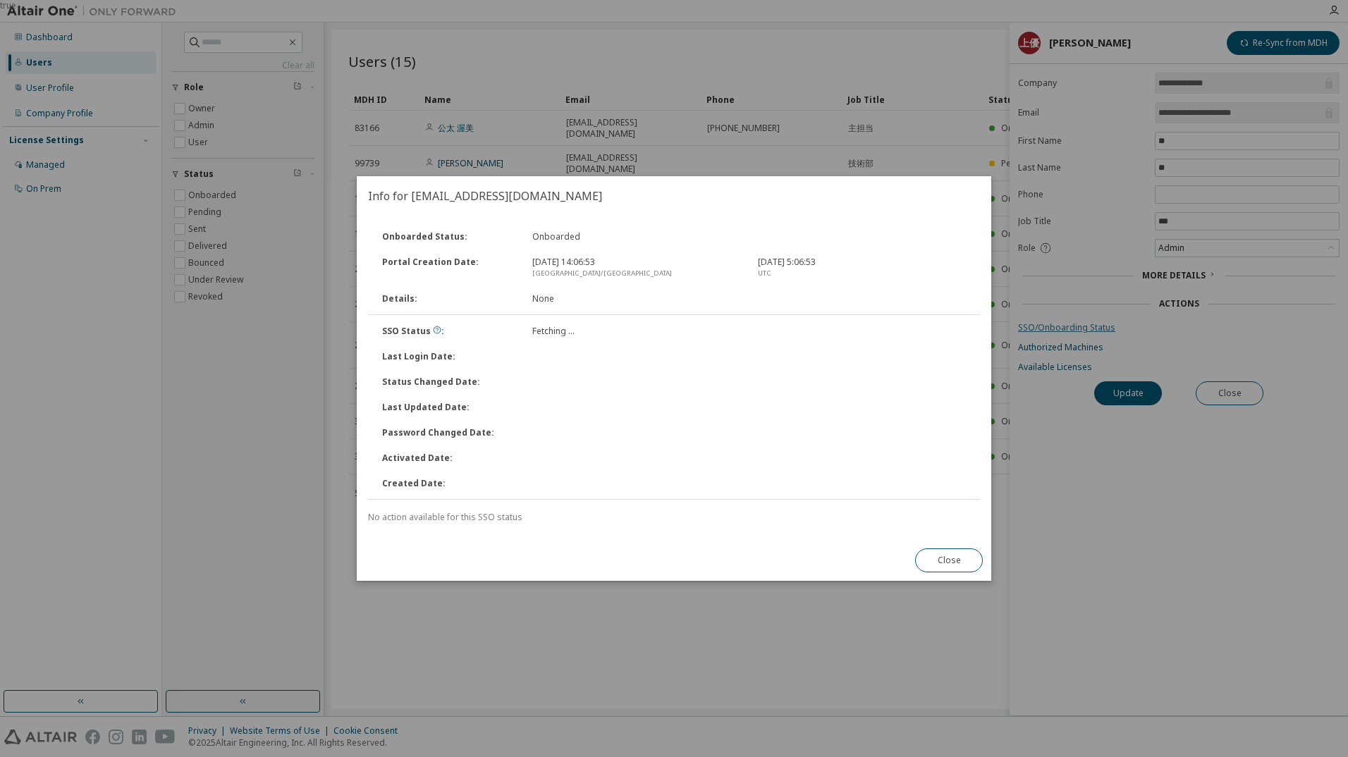
click at [1110, 328] on div "true" at bounding box center [674, 378] width 1348 height 757
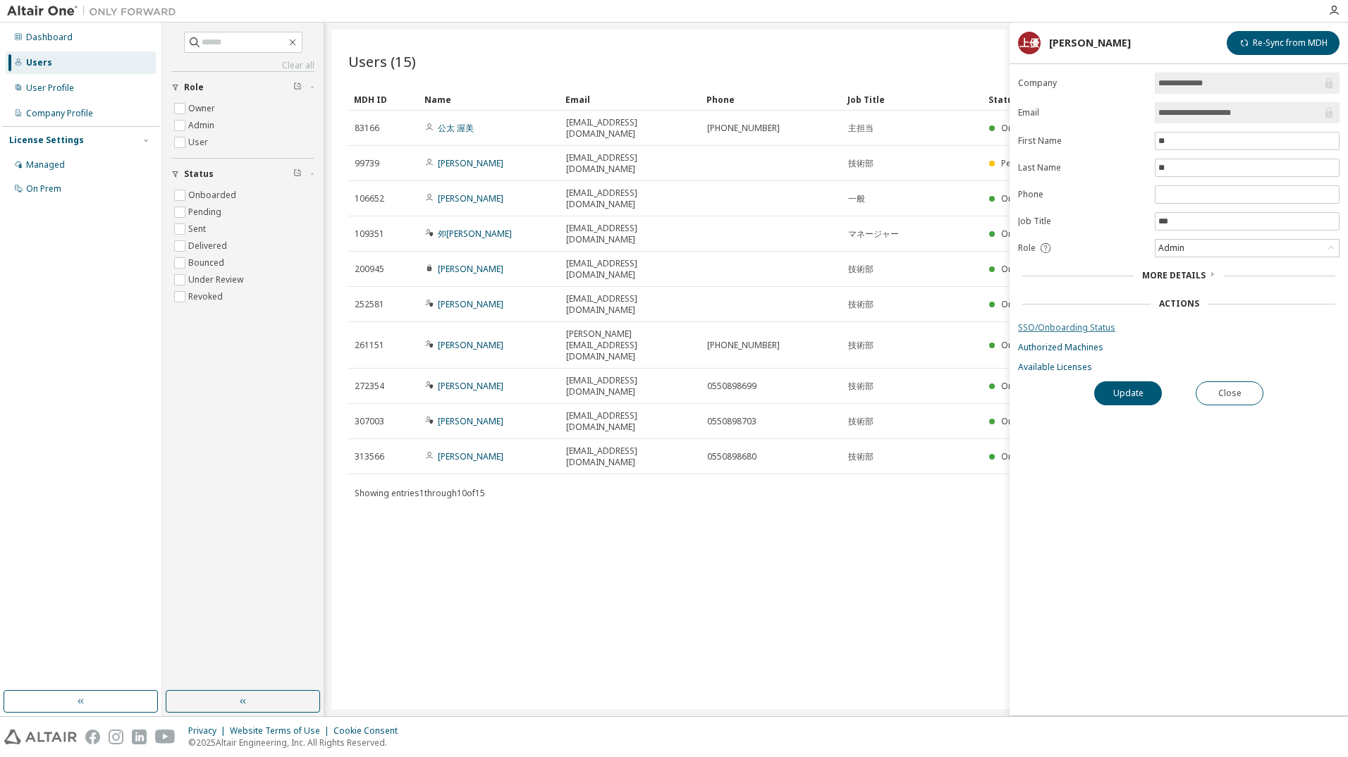
click at [1110, 328] on link "SSO/Onboarding Status" at bounding box center [1178, 327] width 321 height 11
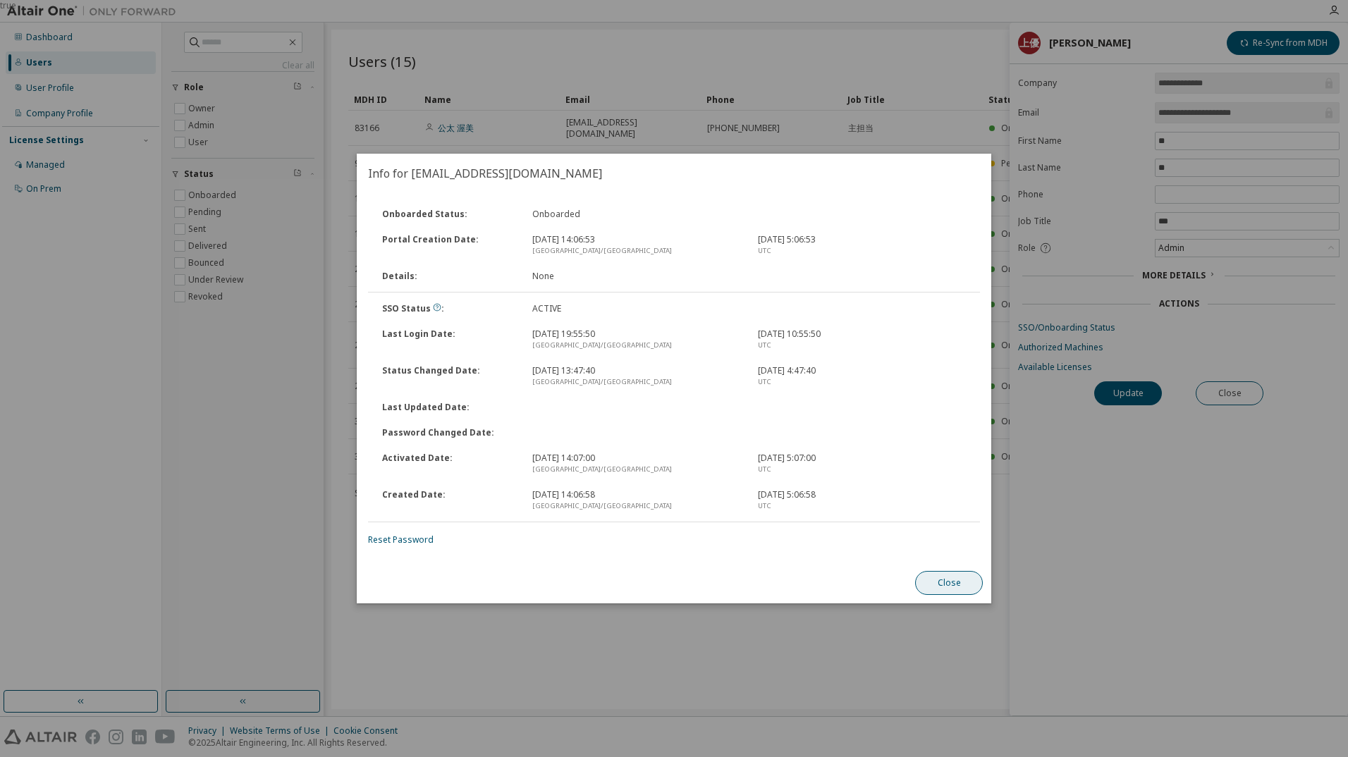
click at [942, 580] on button "Close" at bounding box center [949, 583] width 68 height 24
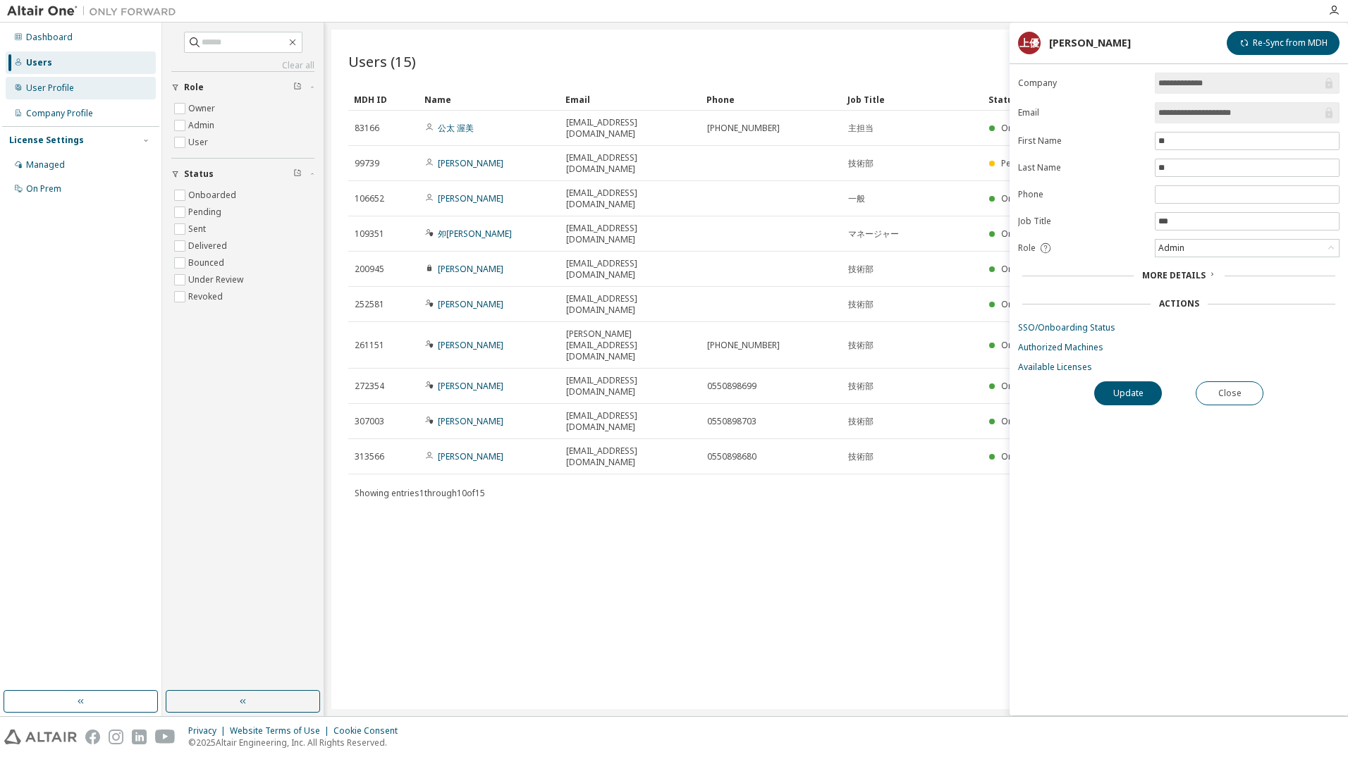
click at [98, 94] on div "User Profile" at bounding box center [81, 88] width 150 height 23
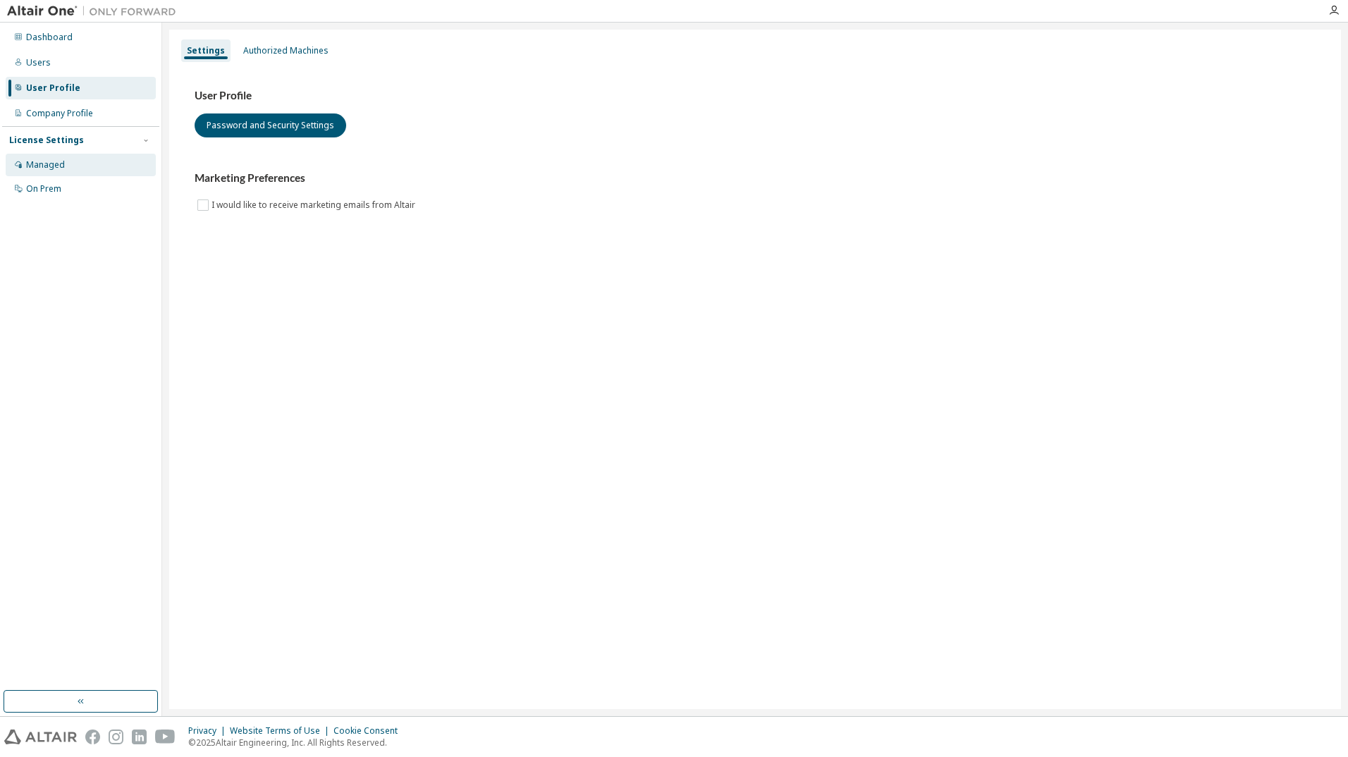
click at [74, 166] on div "Managed" at bounding box center [81, 165] width 150 height 23
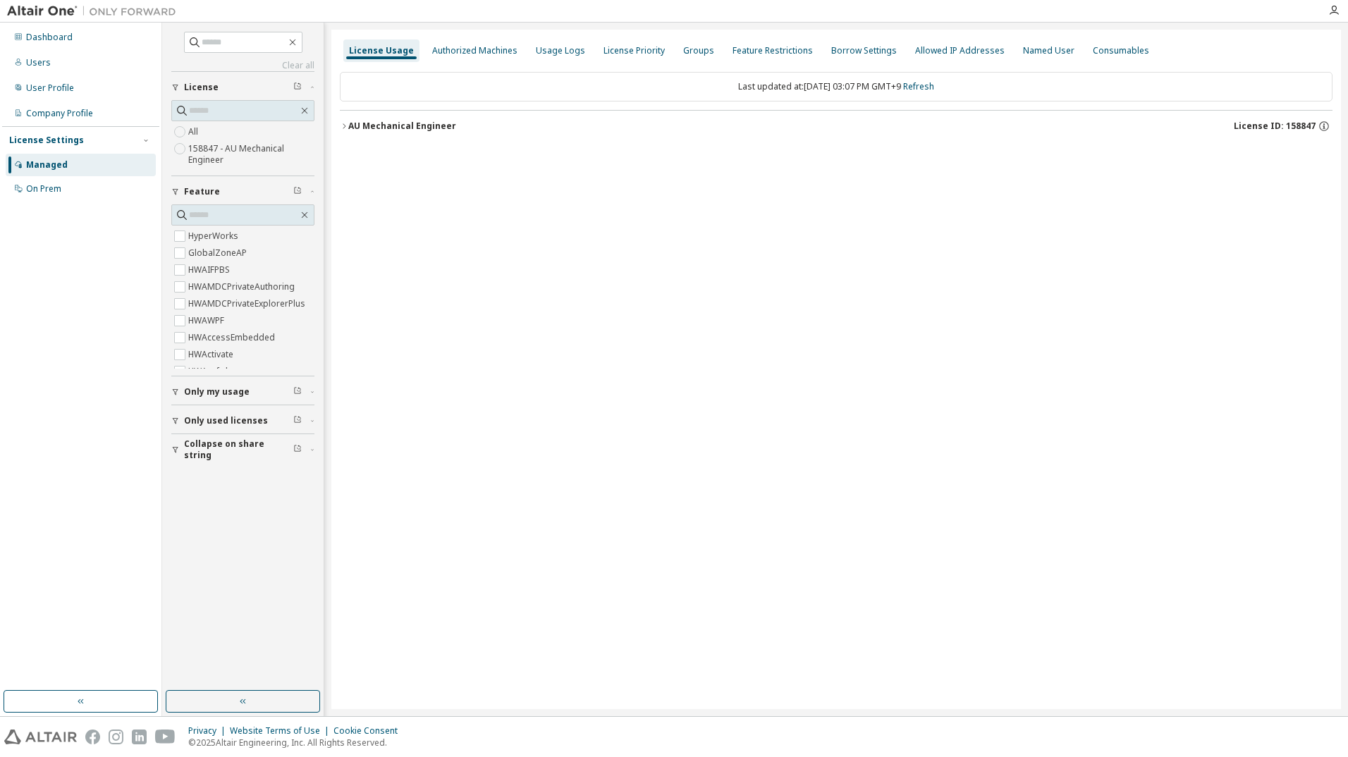
click at [489, 110] on div "AU Mechanical Engineer License ID: 158847" at bounding box center [836, 124] width 992 height 29
click at [479, 121] on div "AU Mechanical Engineer License ID: 158847" at bounding box center [840, 126] width 984 height 13
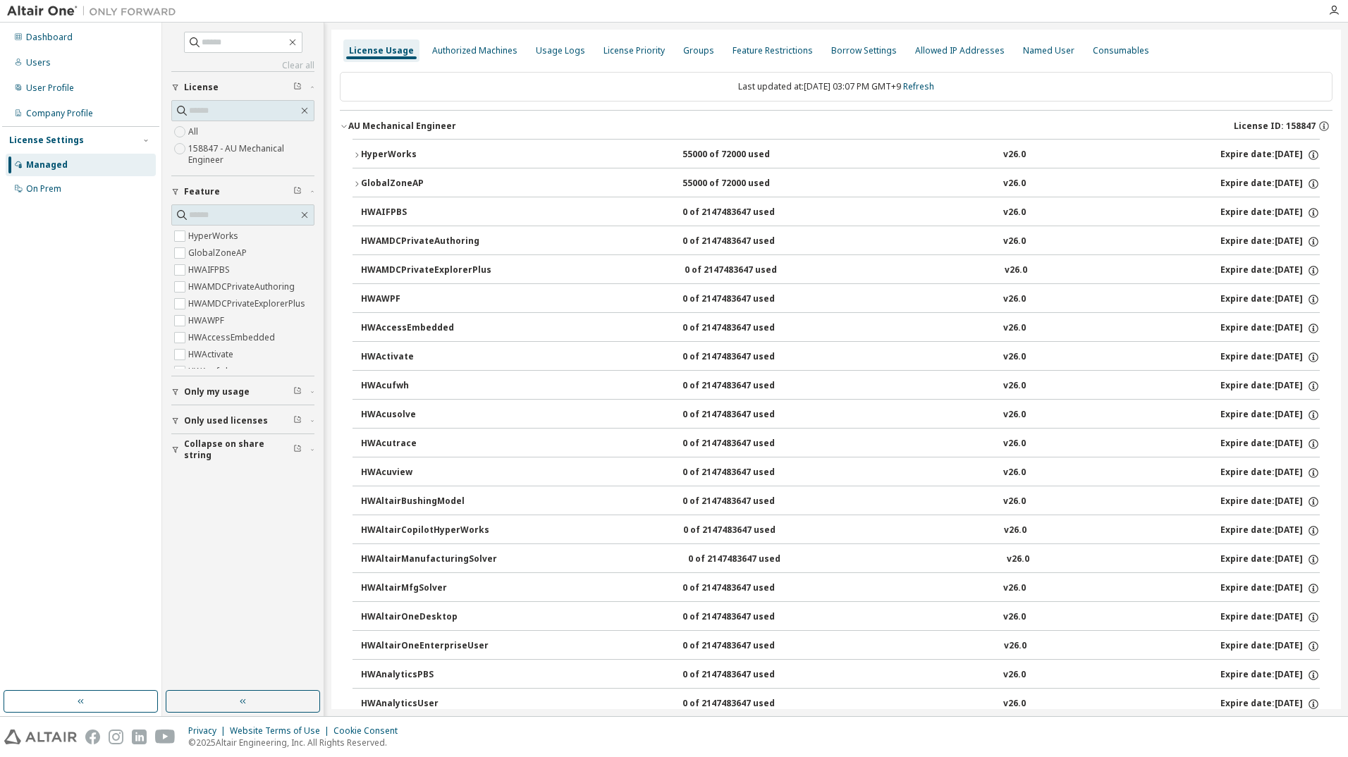
click at [823, 148] on button "HyperWorks 55000 of 72000 used v26.0 Expire date: [DATE]" at bounding box center [835, 155] width 967 height 31
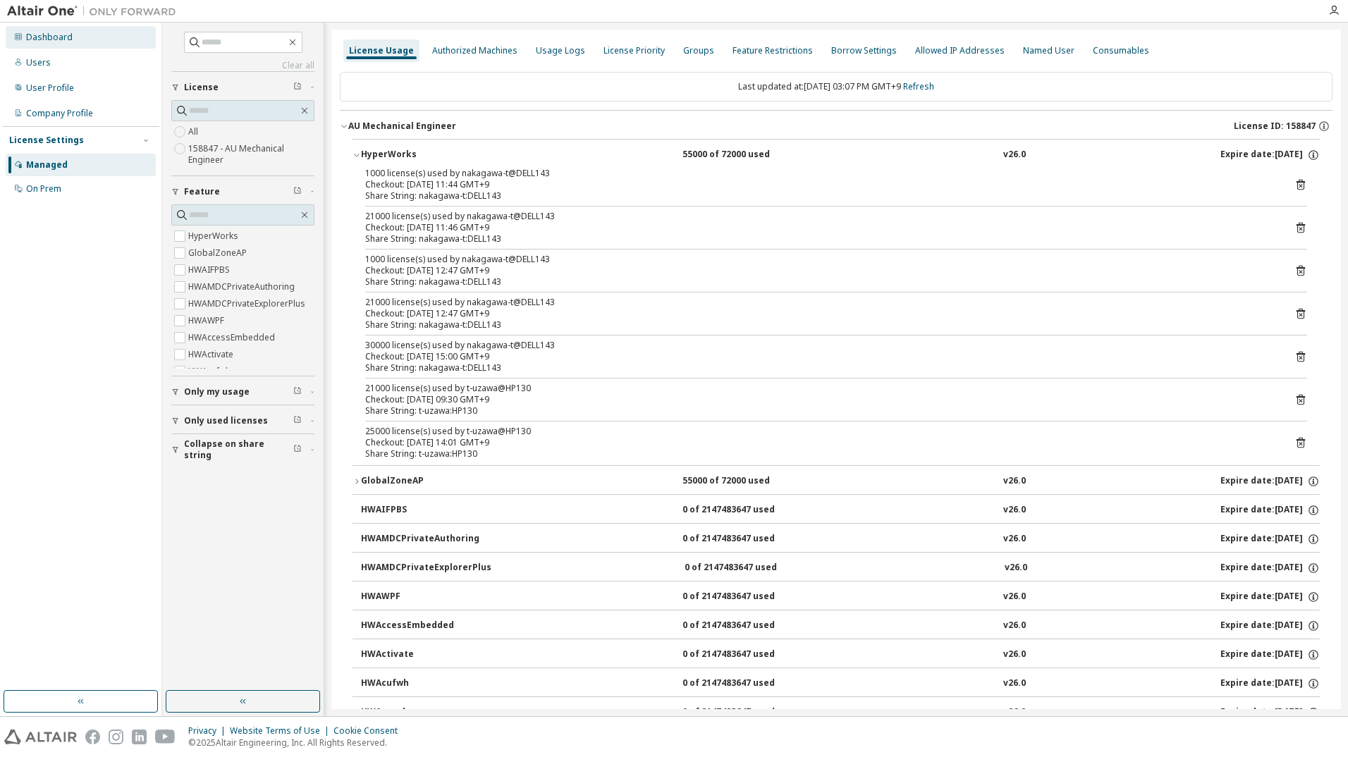
click at [54, 44] on div "Dashboard" at bounding box center [81, 37] width 150 height 23
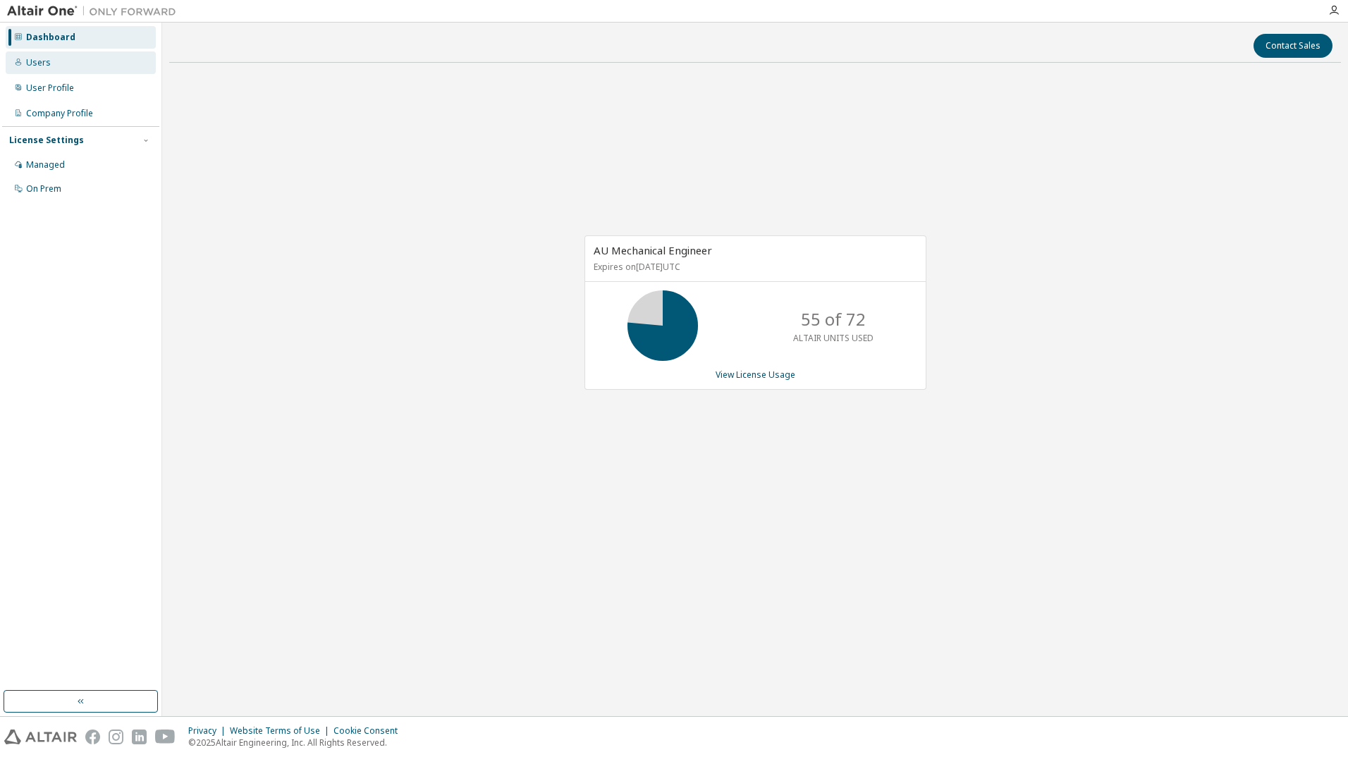
click at [49, 68] on div "Users" at bounding box center [81, 62] width 150 height 23
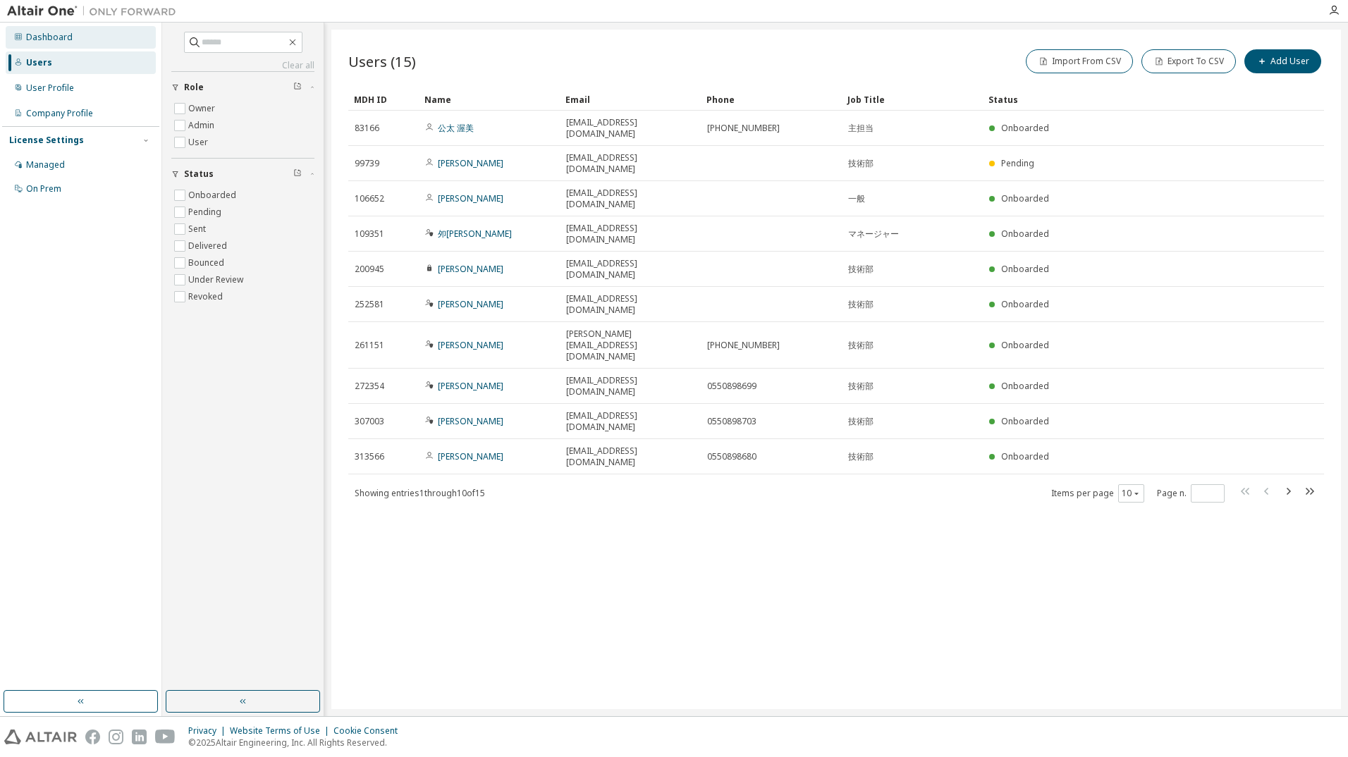
click at [49, 42] on div "Dashboard" at bounding box center [49, 37] width 47 height 11
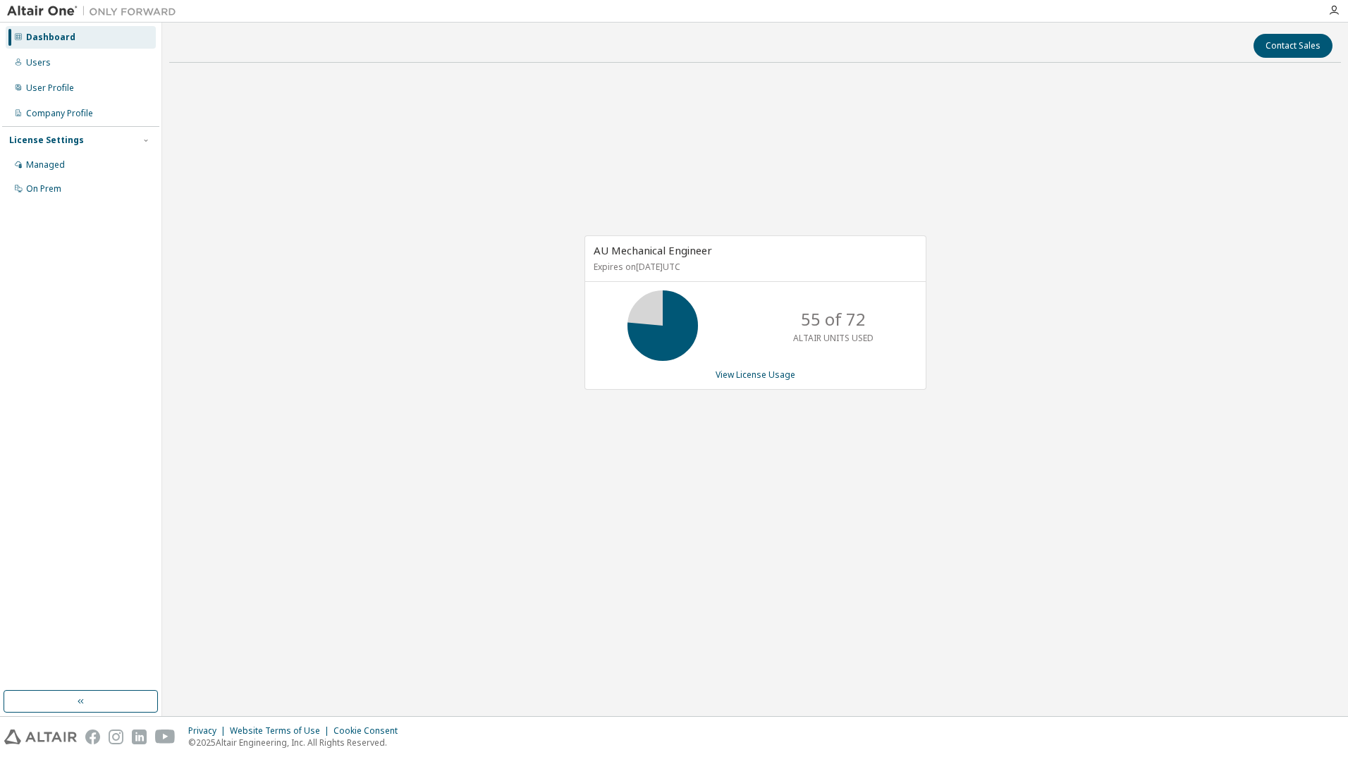
click at [741, 382] on div "AU Mechanical Engineer Expires on [DATE] UTC 55 of 72 ALTAIR UNITS USED View Li…" at bounding box center [755, 312] width 342 height 154
click at [743, 372] on link "View License Usage" at bounding box center [755, 375] width 80 height 12
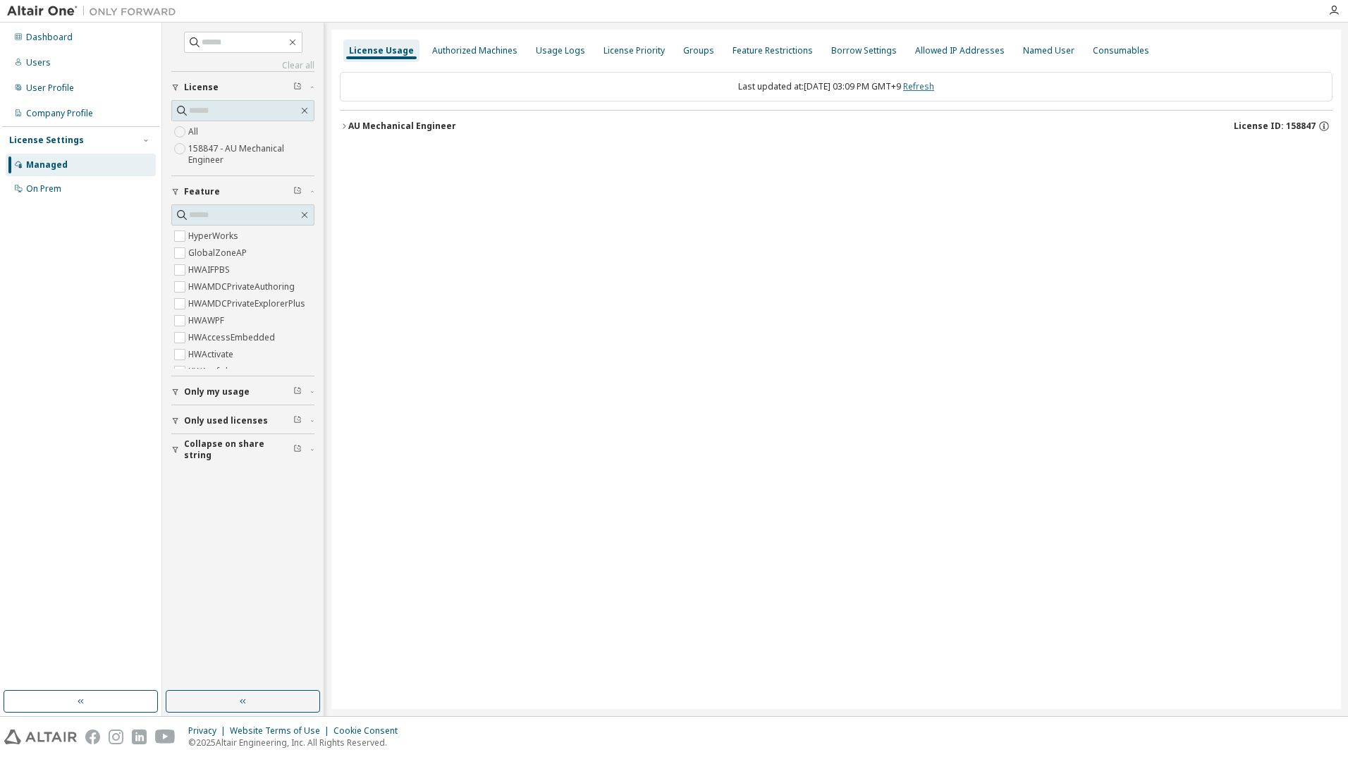
click at [928, 81] on link "Refresh" at bounding box center [918, 86] width 31 height 12
click at [416, 121] on div "AU Mechanical Engineer" at bounding box center [402, 126] width 108 height 11
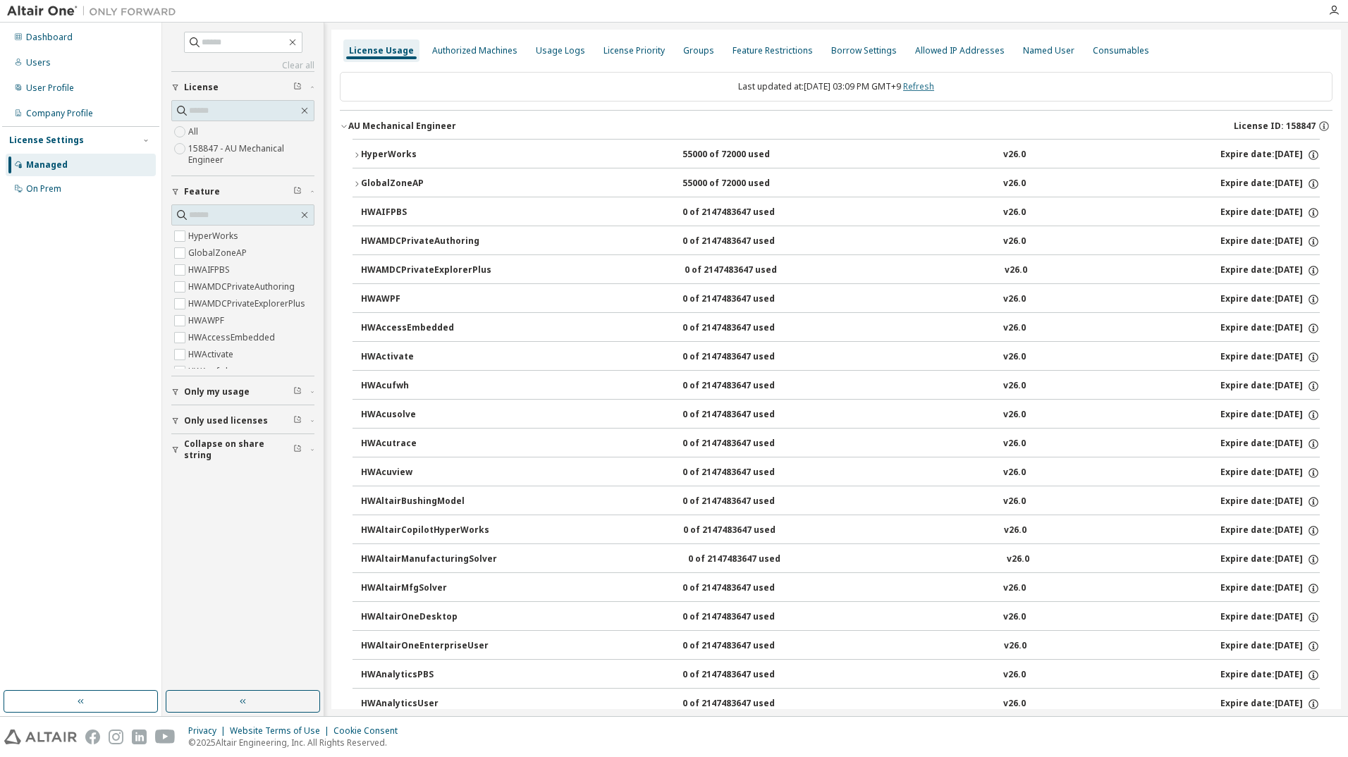
click at [934, 86] on link "Refresh" at bounding box center [918, 86] width 31 height 12
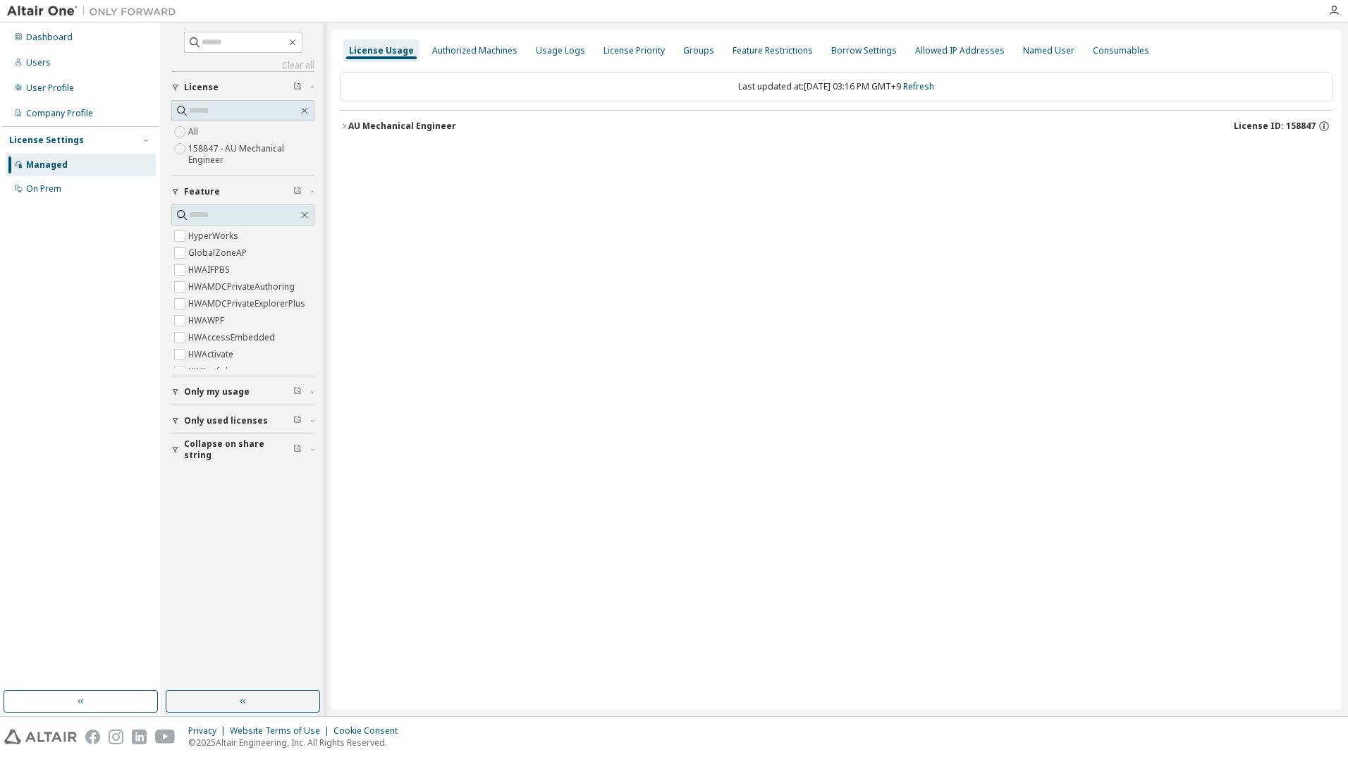
click at [362, 129] on div "AU Mechanical Engineer" at bounding box center [402, 126] width 108 height 11
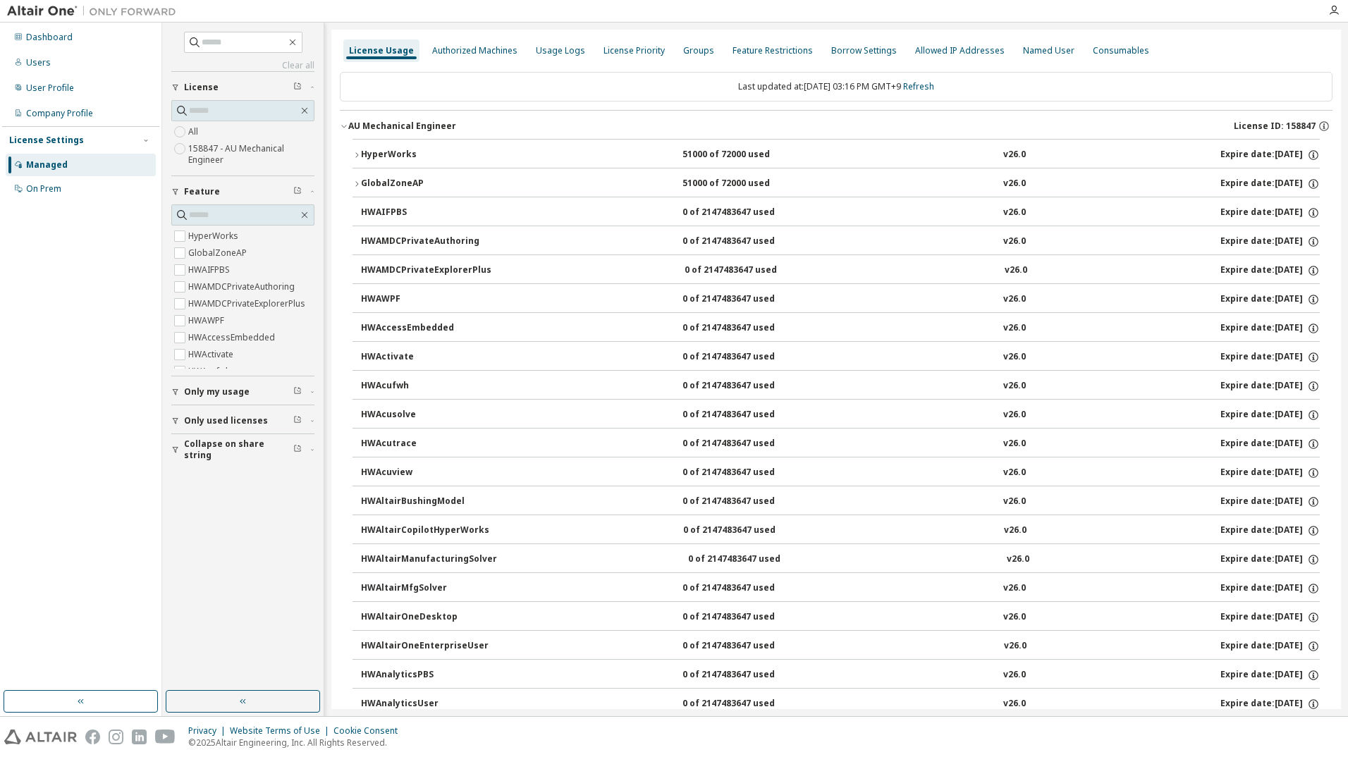
click at [374, 161] on div "HyperWorks" at bounding box center [424, 155] width 127 height 13
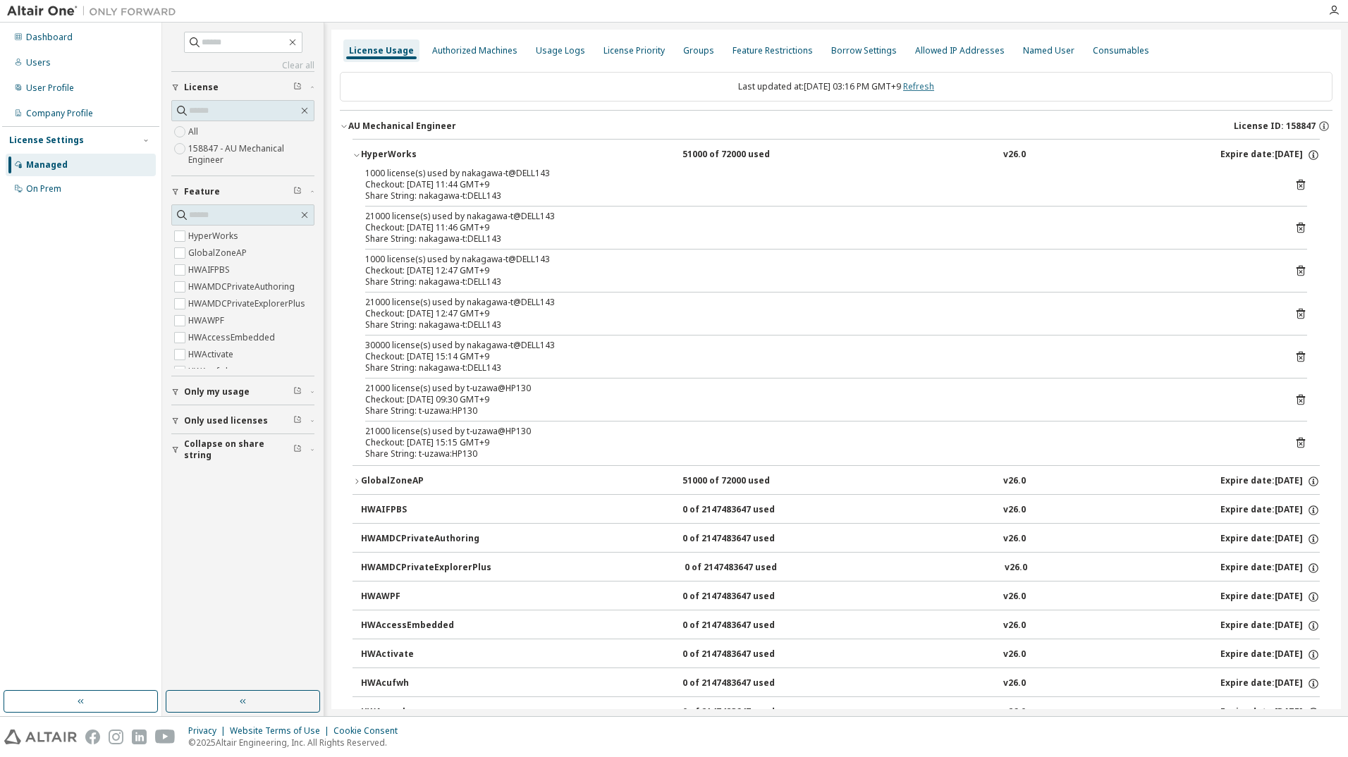
click at [923, 85] on link "Refresh" at bounding box center [918, 86] width 31 height 12
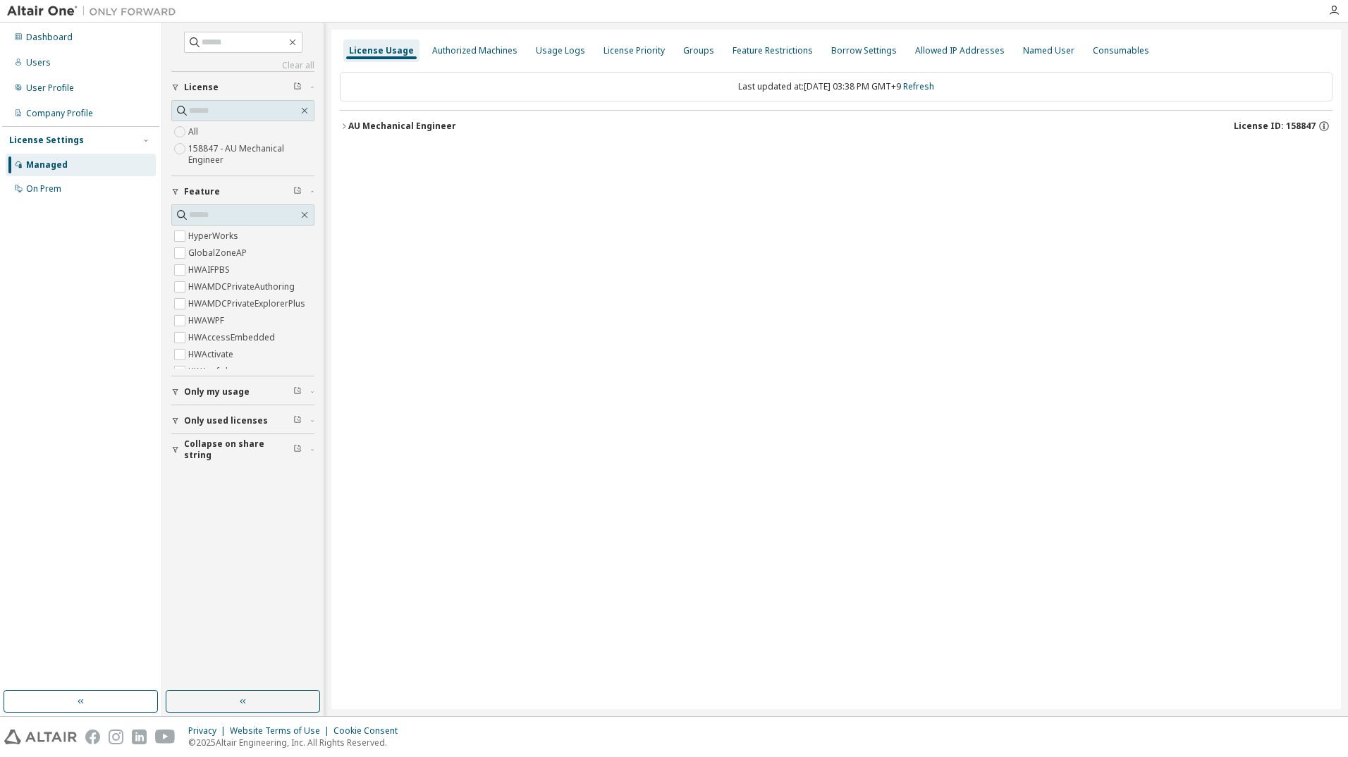
click at [441, 135] on button "AU Mechanical Engineer License ID: 158847" at bounding box center [836, 126] width 992 height 31
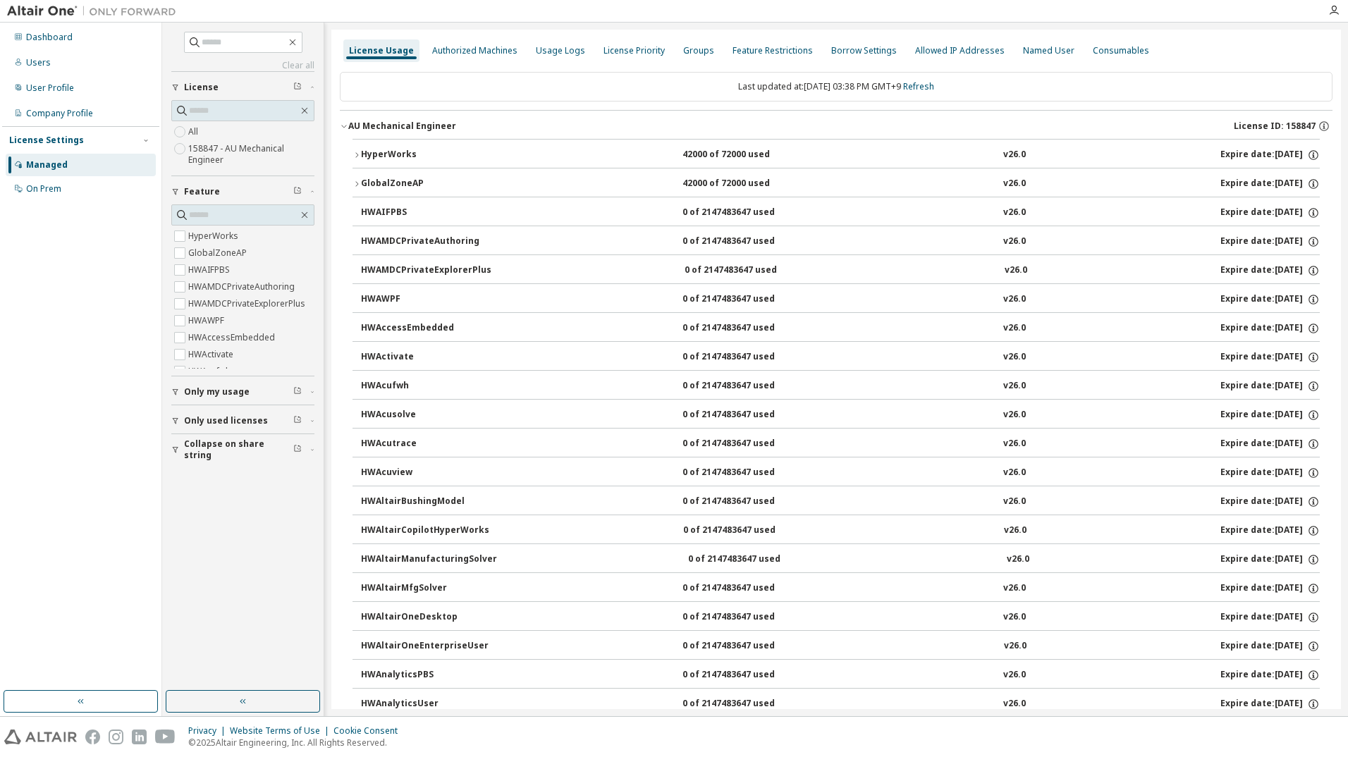
click at [356, 152] on icon "button" at bounding box center [356, 155] width 8 height 8
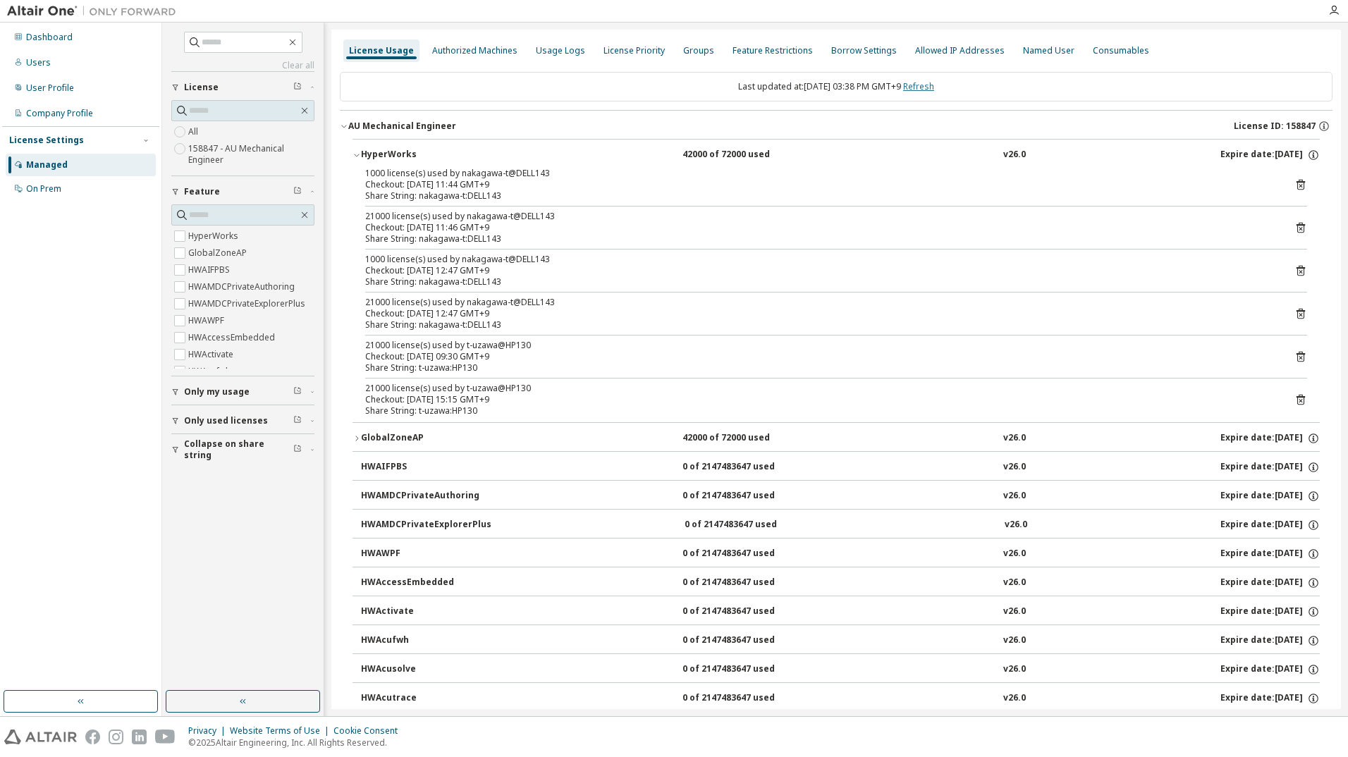
click at [934, 86] on link "Refresh" at bounding box center [918, 86] width 31 height 12
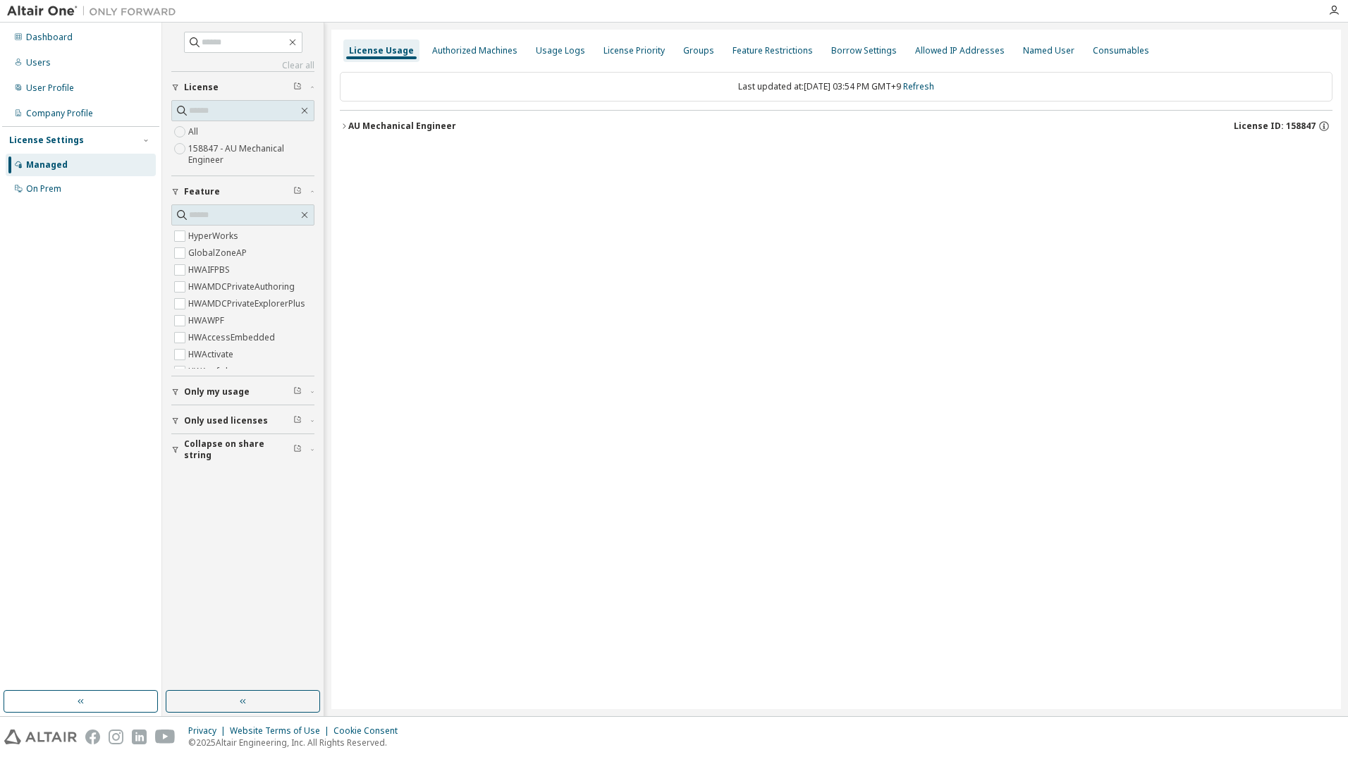
click at [411, 130] on div "AU Mechanical Engineer" at bounding box center [402, 126] width 108 height 11
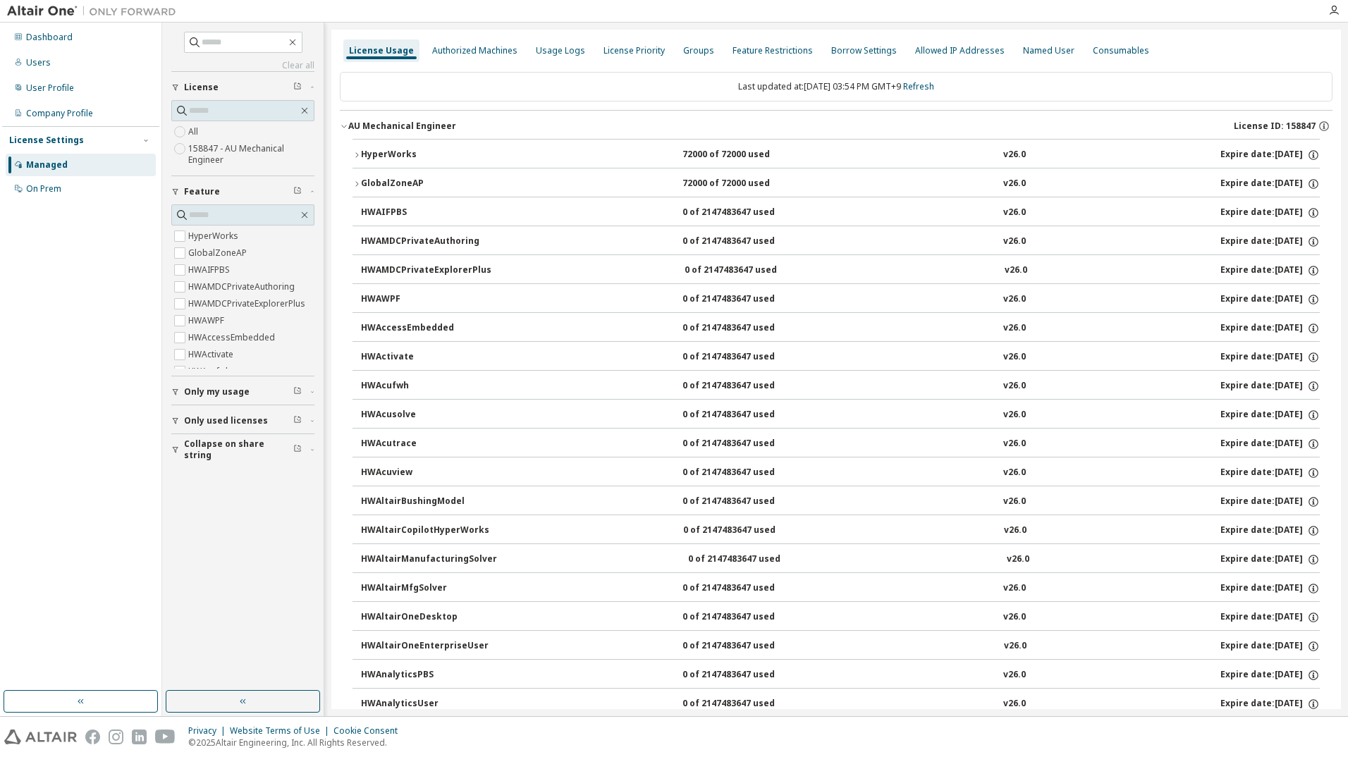
click at [436, 140] on button "HyperWorks 72000 of 72000 used v26.0 Expire date: [DATE]" at bounding box center [835, 155] width 967 height 31
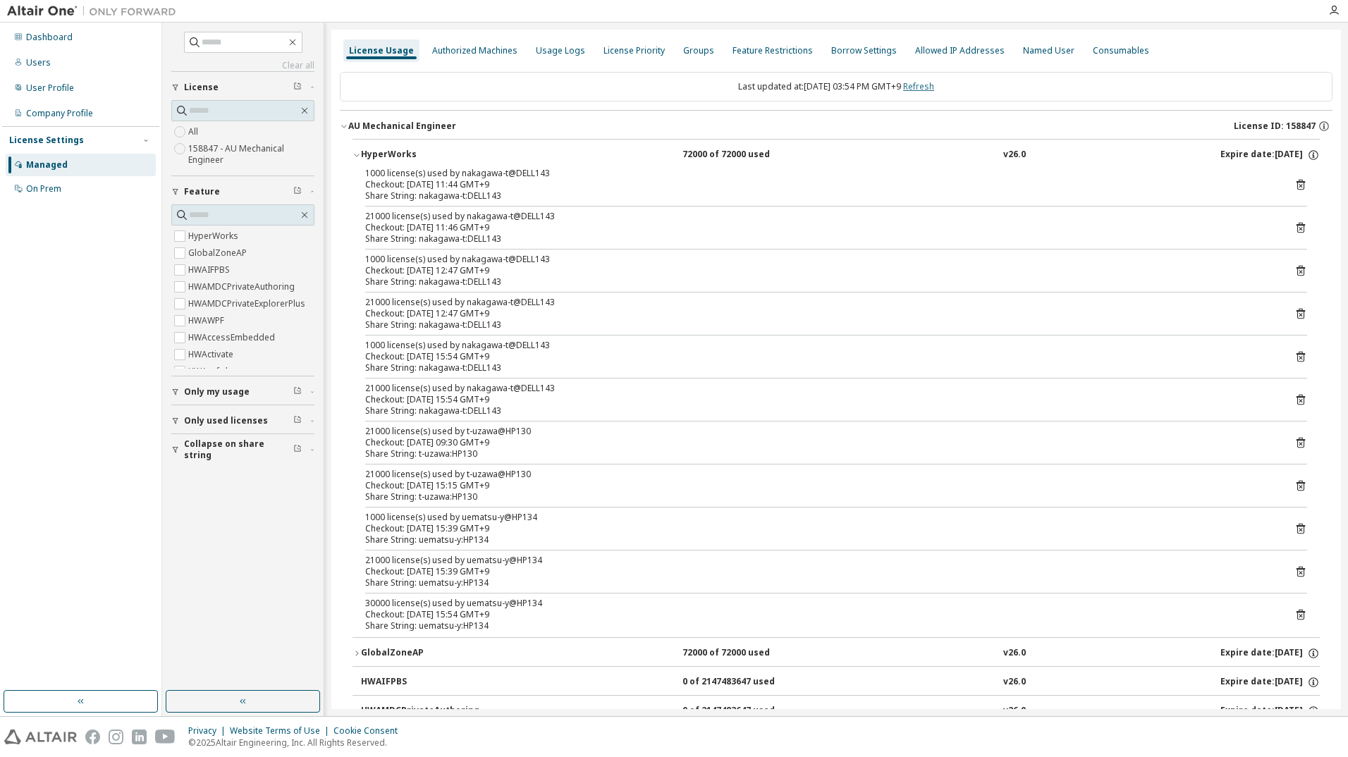
click at [934, 81] on link "Refresh" at bounding box center [918, 86] width 31 height 12
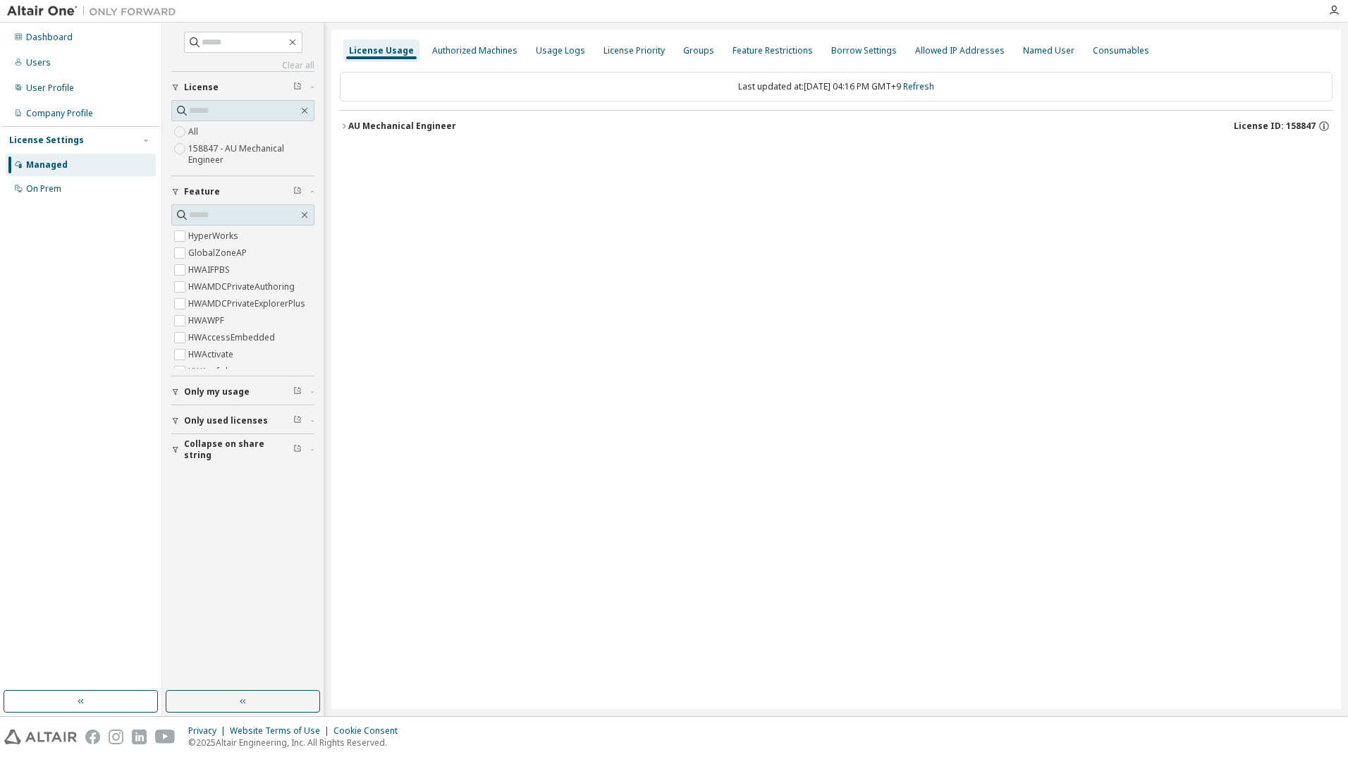
click at [430, 135] on button "AU Mechanical Engineer License ID: 158847" at bounding box center [836, 126] width 992 height 31
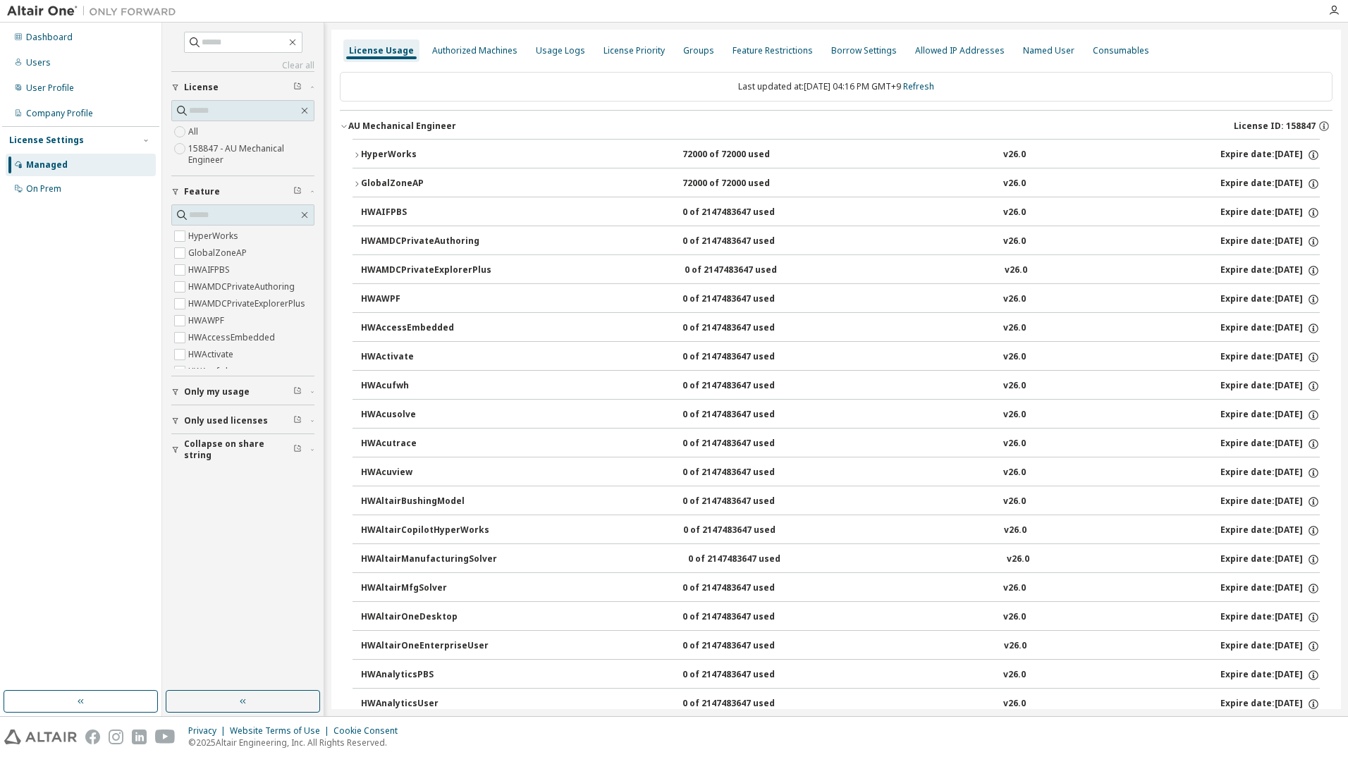
click at [412, 161] on div "HyperWorks" at bounding box center [424, 155] width 127 height 13
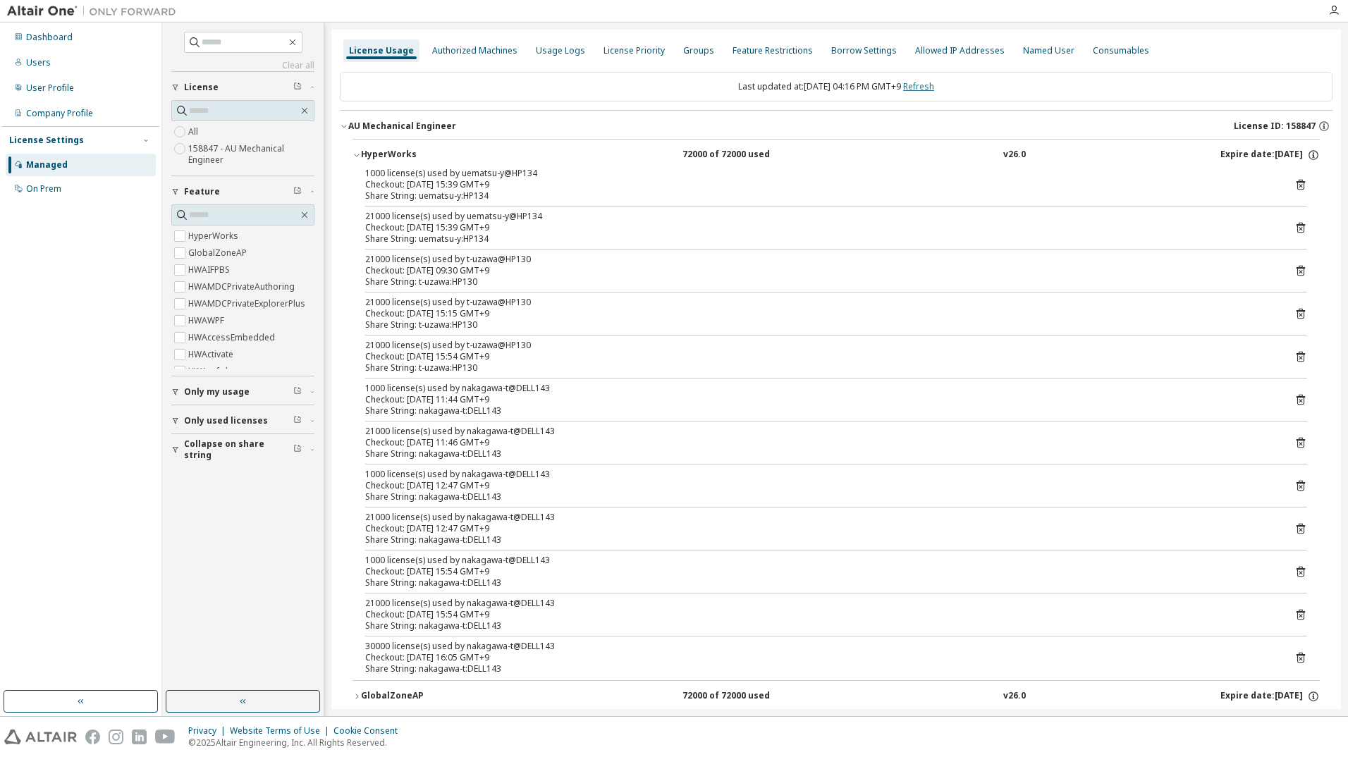
click at [934, 90] on link "Refresh" at bounding box center [918, 86] width 31 height 12
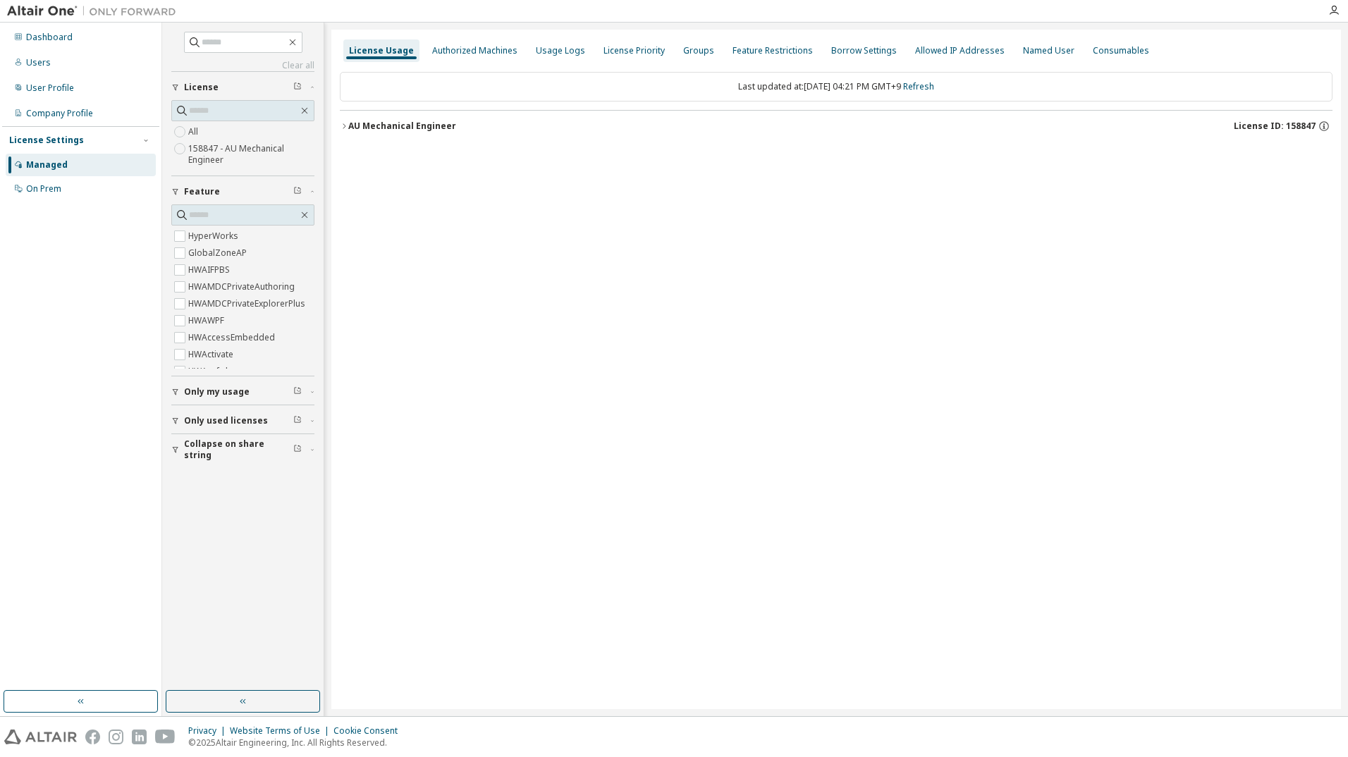
click at [384, 130] on div "AU Mechanical Engineer" at bounding box center [402, 126] width 108 height 11
